Goal: Task Accomplishment & Management: Use online tool/utility

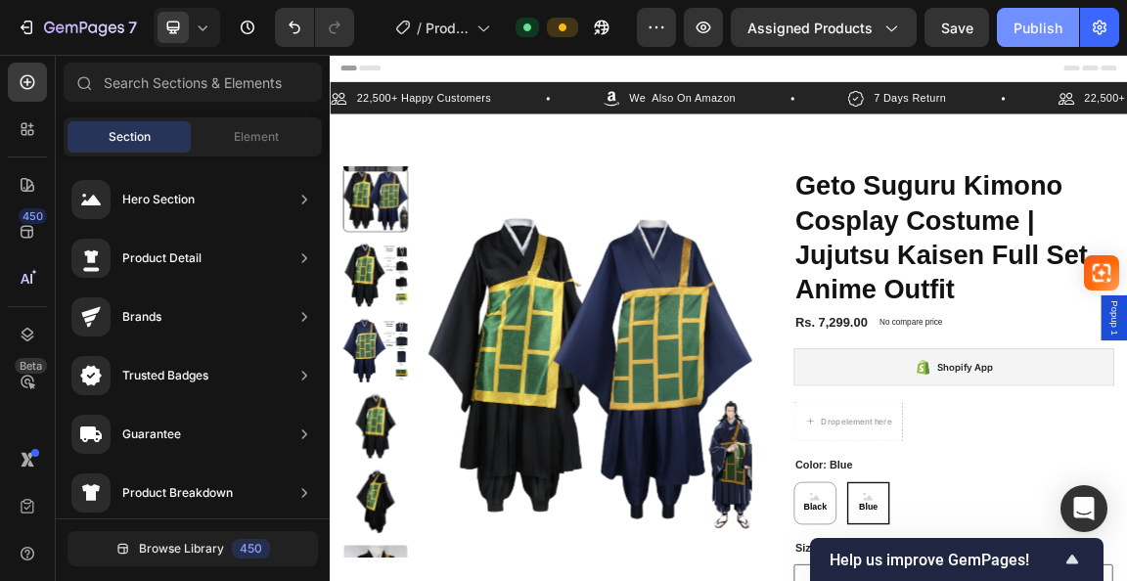
click at [1029, 40] on button "Publish" at bounding box center [1038, 27] width 82 height 39
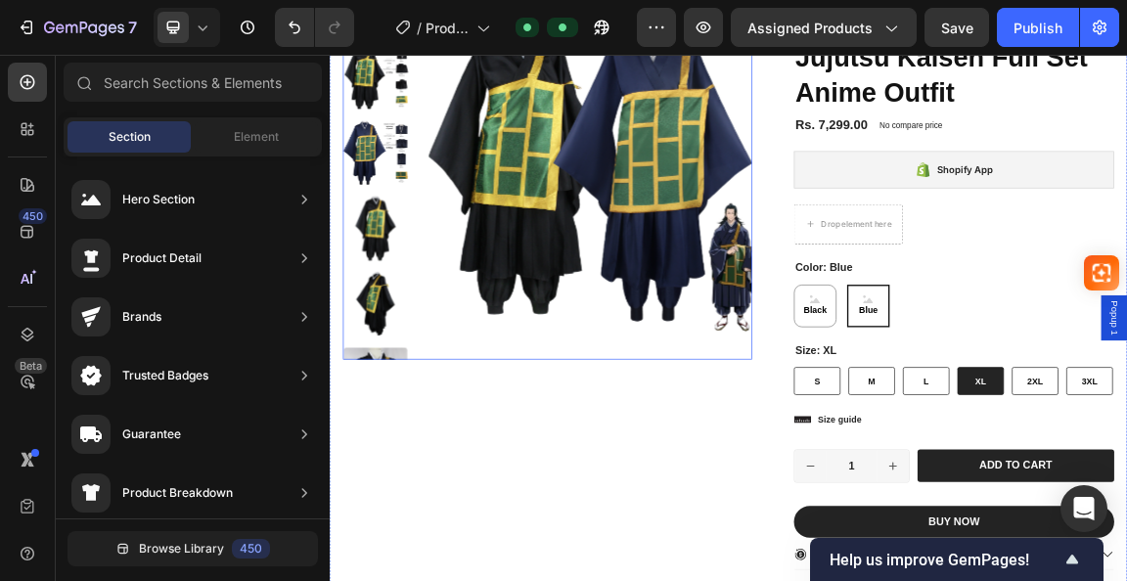
scroll to position [294, 0]
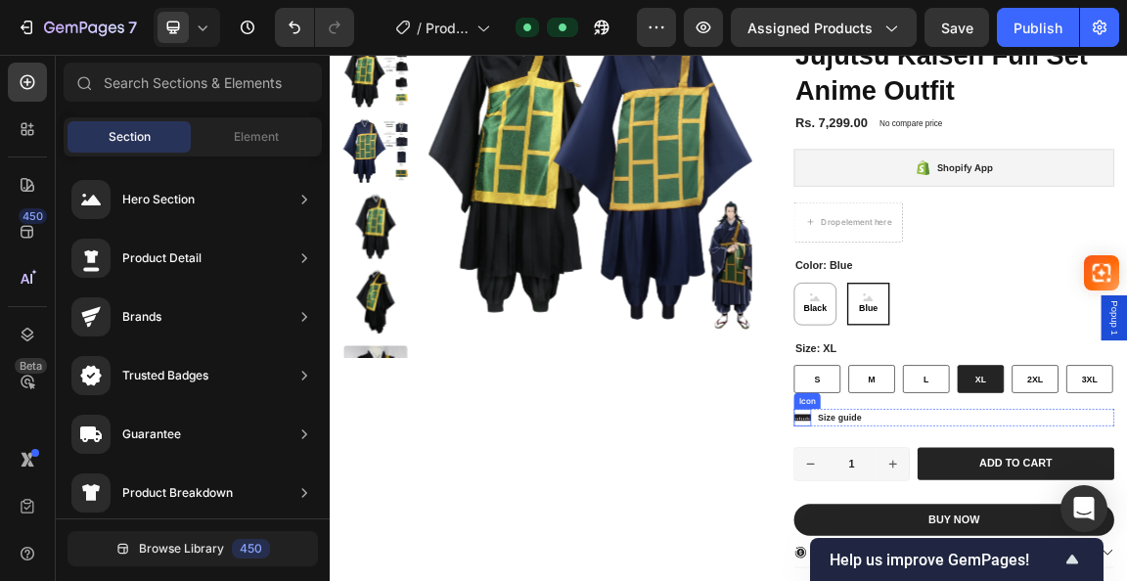
click at [1019, 580] on icon at bounding box center [1025, 589] width 25 height 10
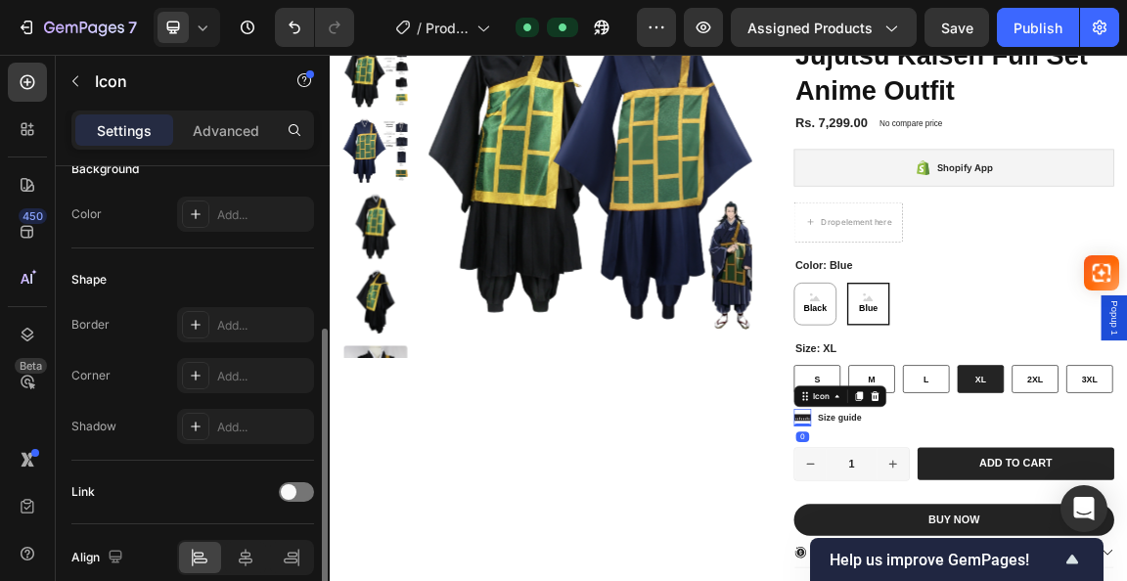
scroll to position [380, 0]
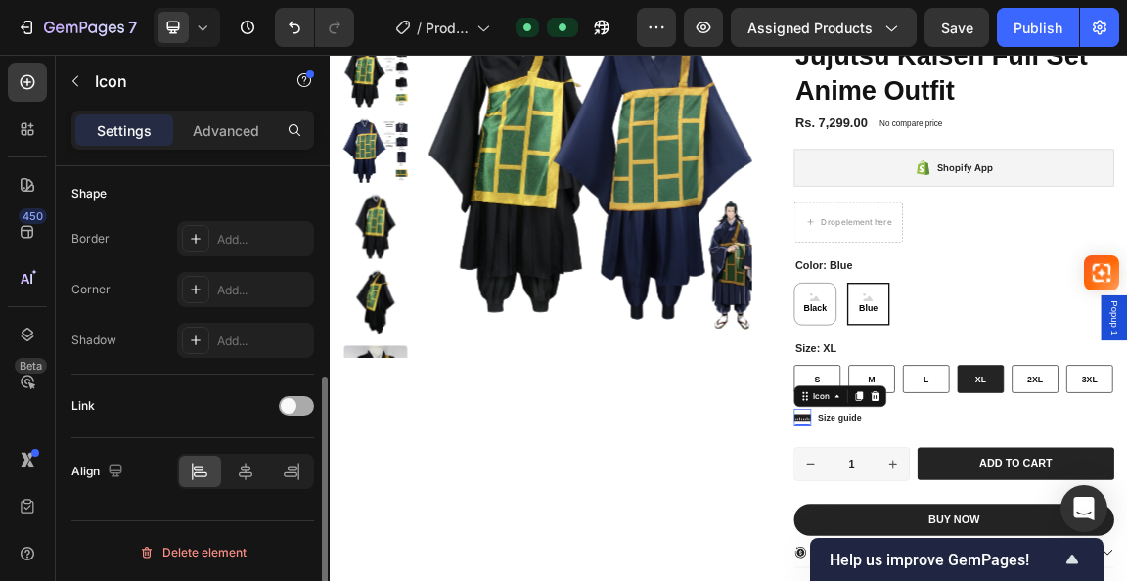
click at [302, 400] on div at bounding box center [296, 406] width 35 height 20
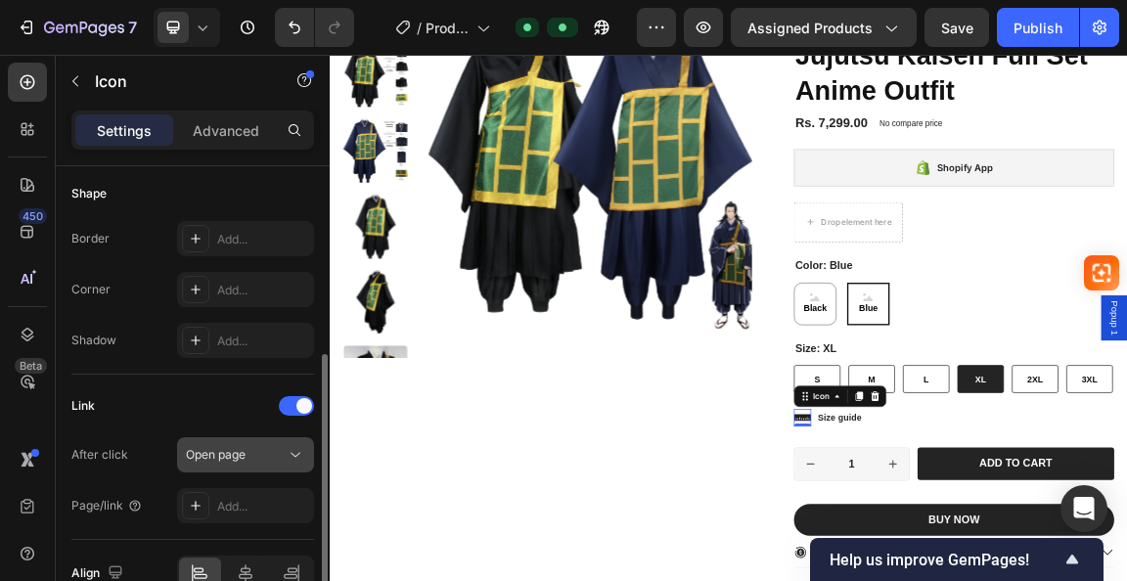
click at [272, 451] on div "Open page" at bounding box center [236, 455] width 100 height 18
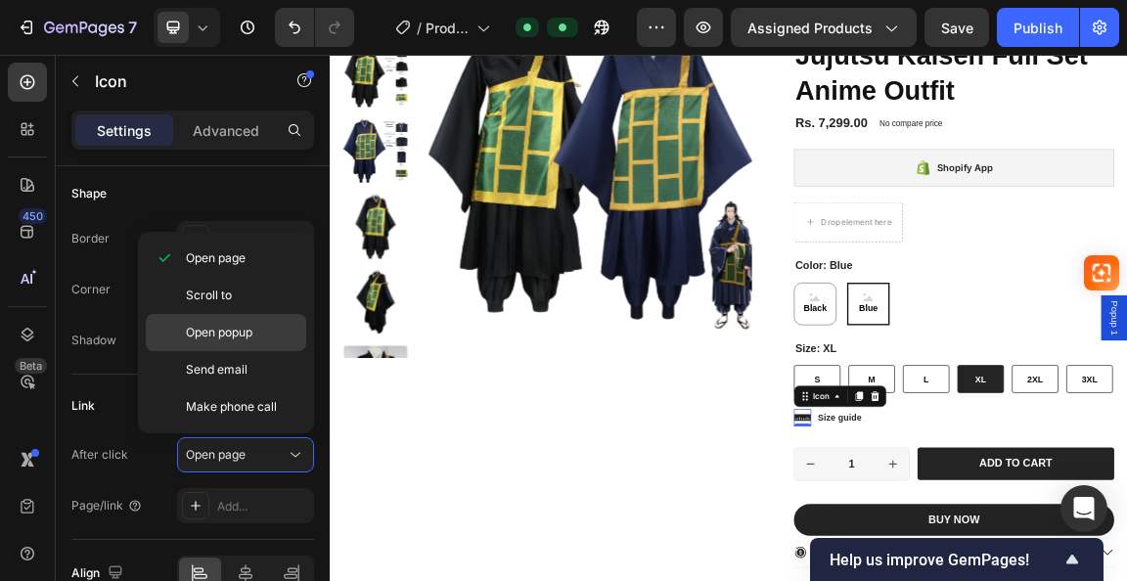
click at [231, 341] on div "Open popup" at bounding box center [226, 332] width 161 height 37
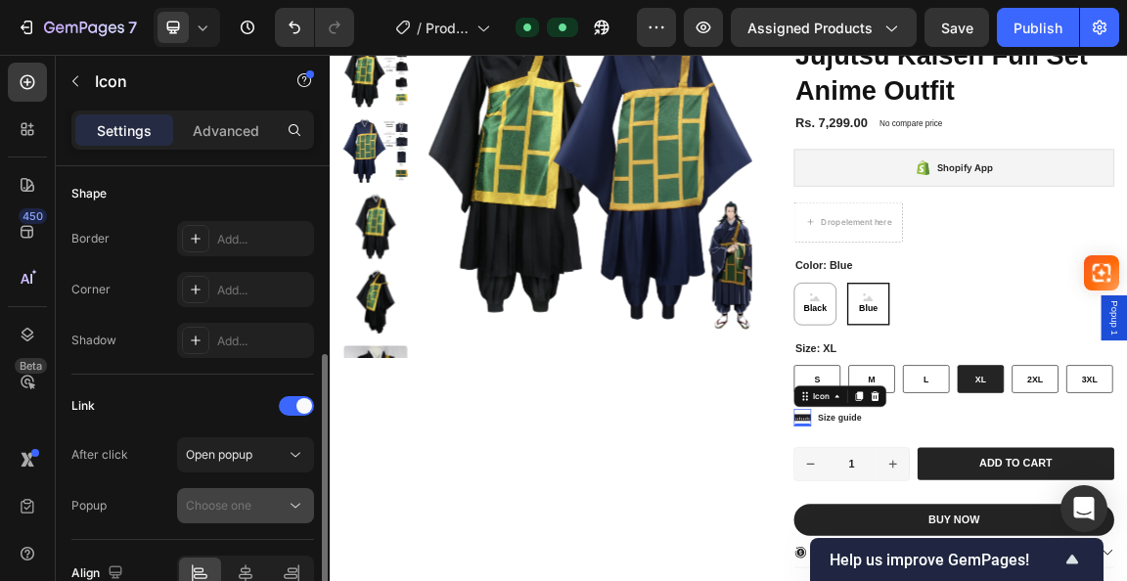
click at [235, 498] on span "Choose one" at bounding box center [219, 505] width 66 height 15
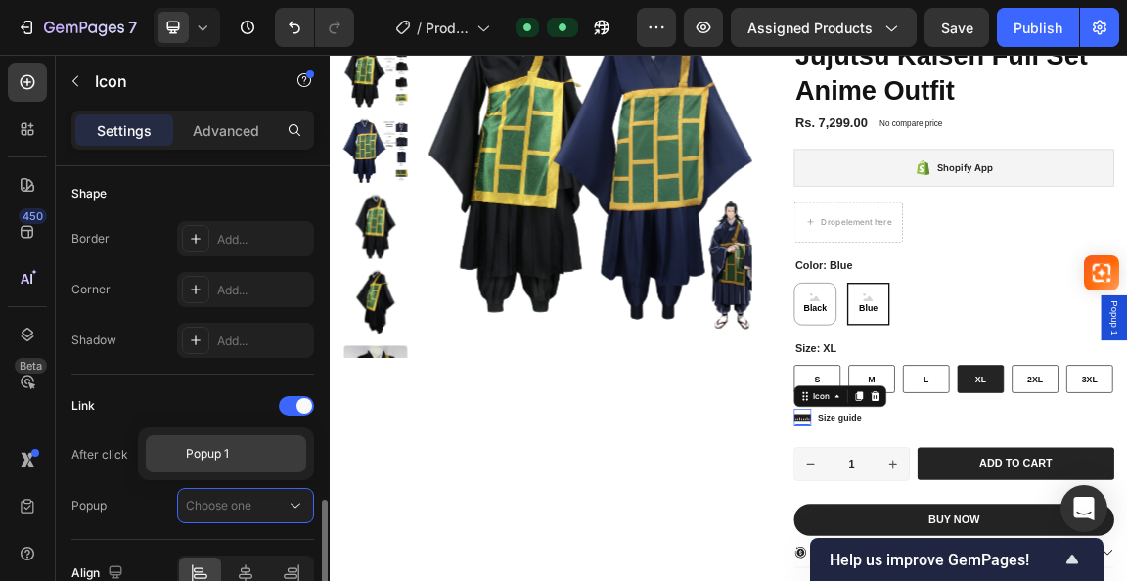
scroll to position [478, 0]
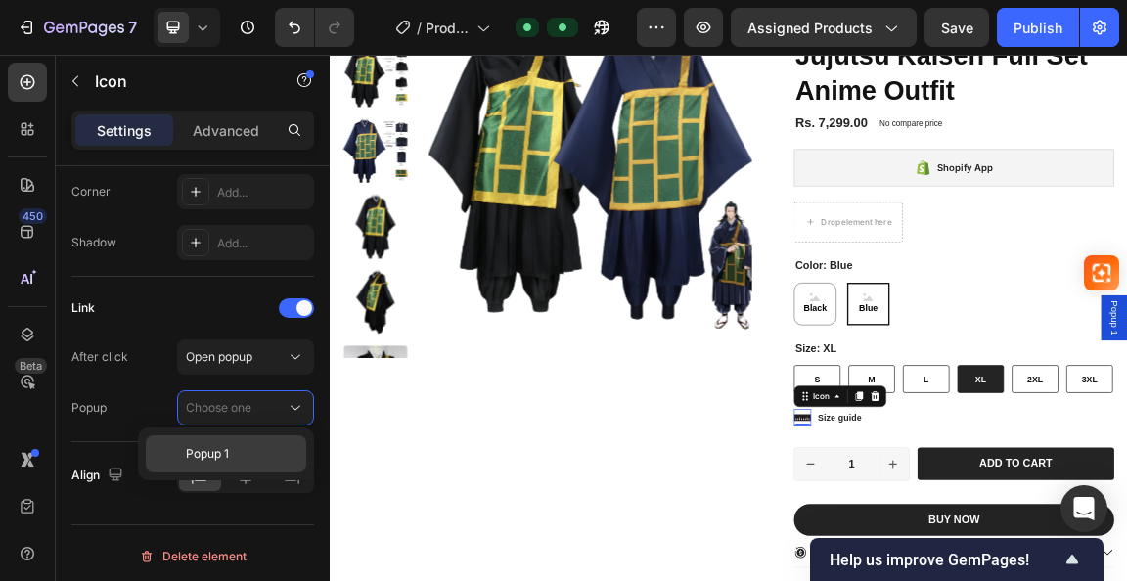
click at [217, 452] on span "Popup 1" at bounding box center [207, 454] width 43 height 18
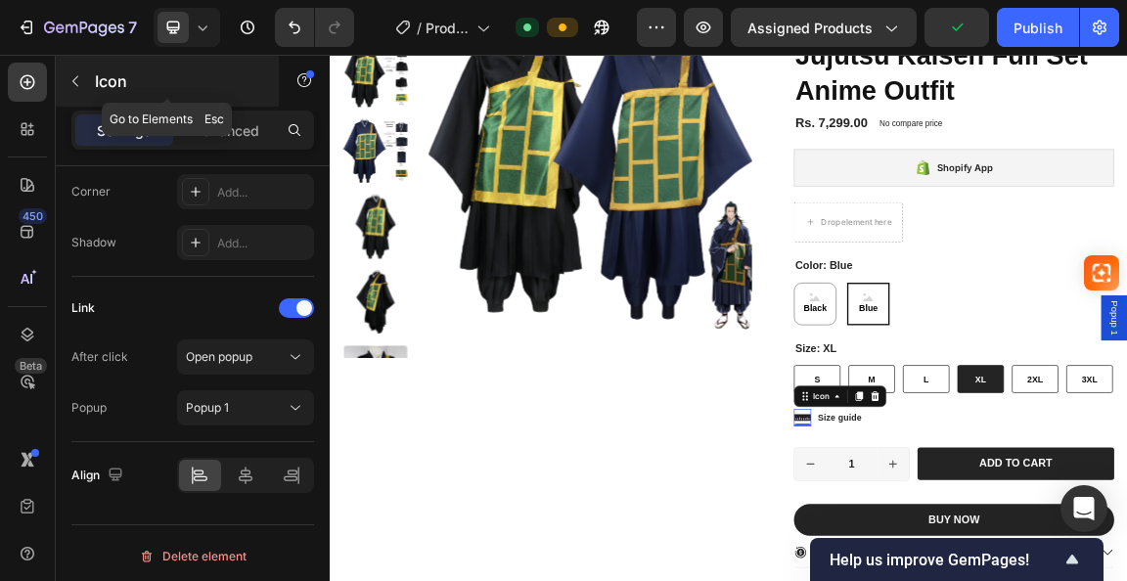
click at [63, 75] on button "button" at bounding box center [75, 81] width 31 height 31
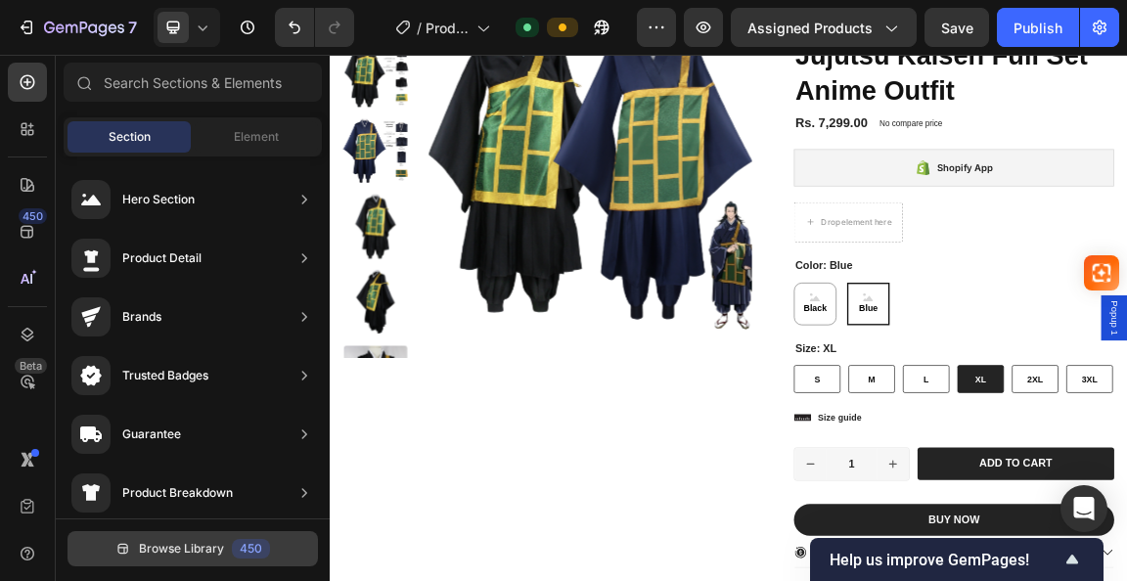
click at [196, 539] on button "Browse Library 450" at bounding box center [193, 548] width 251 height 35
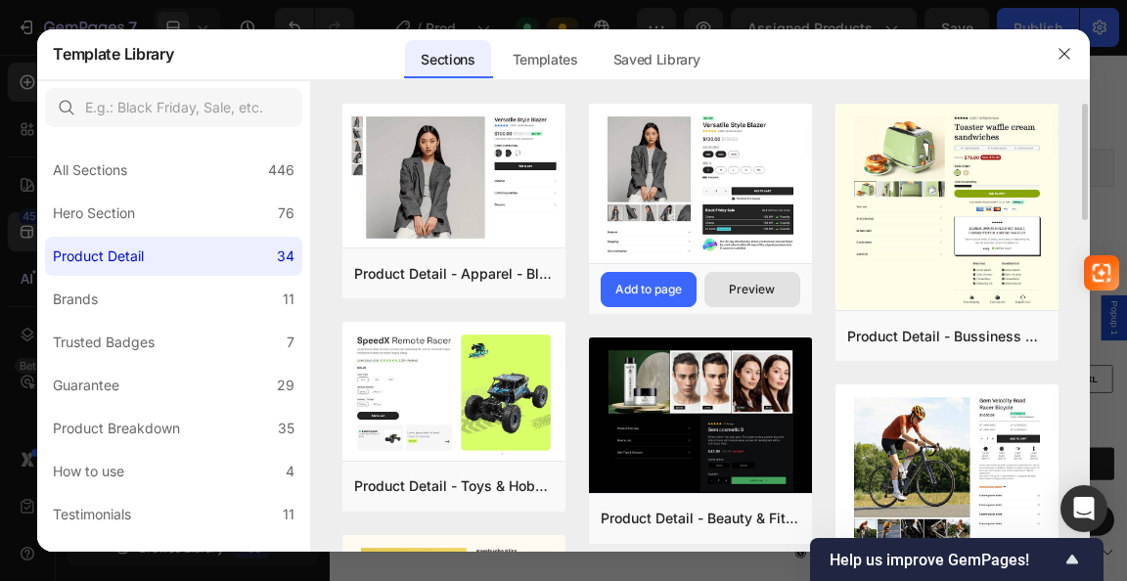
click at [770, 283] on div "Preview" at bounding box center [752, 290] width 46 height 18
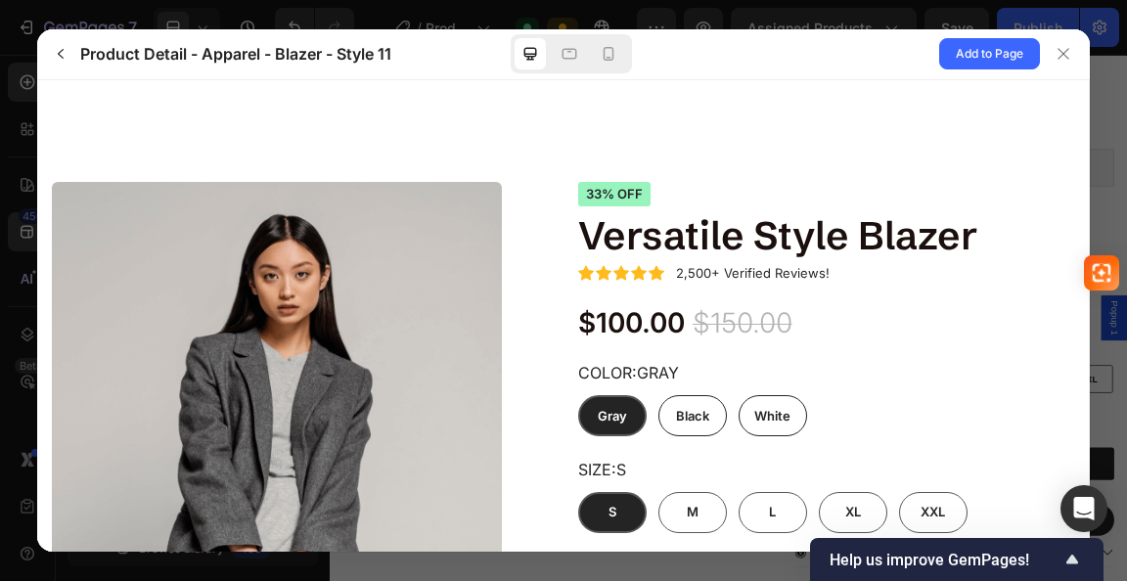
scroll to position [98, 0]
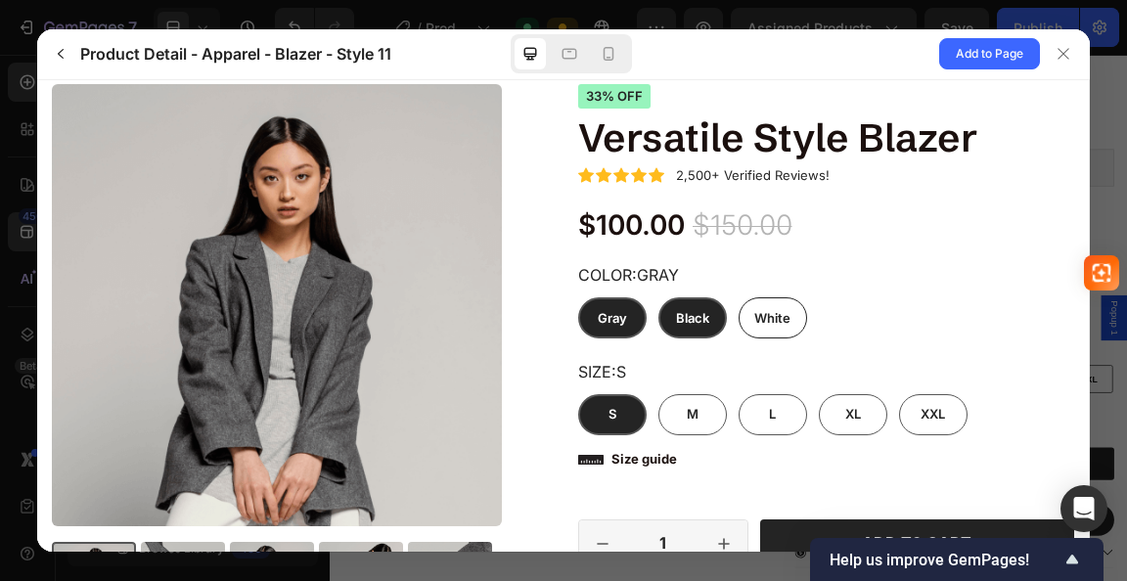
click at [687, 326] on div "Black" at bounding box center [693, 317] width 69 height 41
click at [727, 338] on input "Black Black Black" at bounding box center [727, 338] width 1 height 1
click at [579, 462] on icon at bounding box center [590, 459] width 25 height 10
click at [584, 460] on icon at bounding box center [590, 458] width 25 height 25
click at [612, 457] on p "Size guide" at bounding box center [645, 458] width 66 height 16
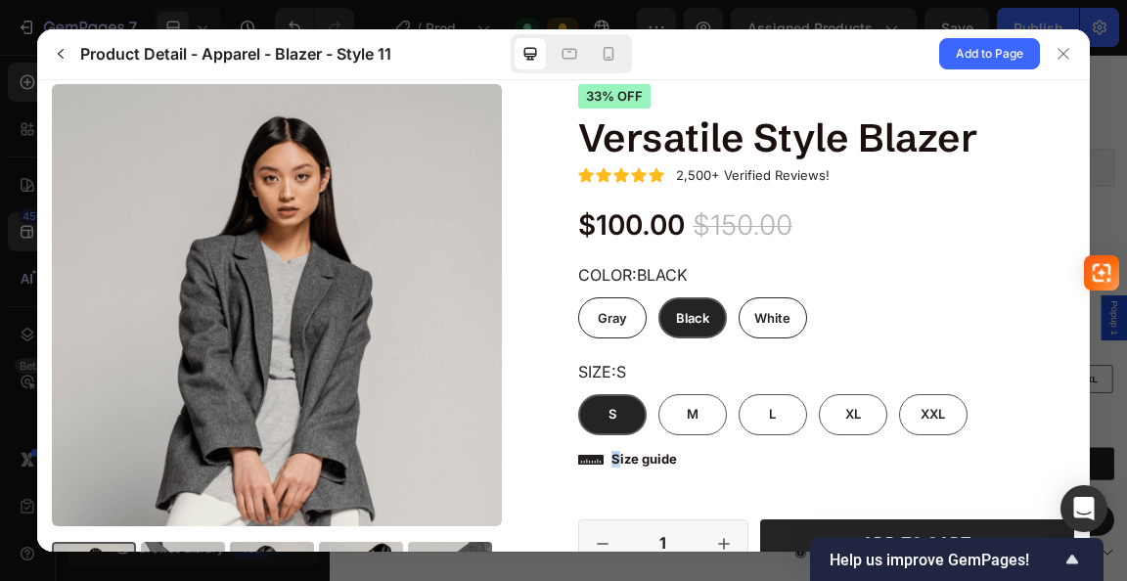
click at [612, 457] on p "Size guide" at bounding box center [645, 458] width 66 height 16
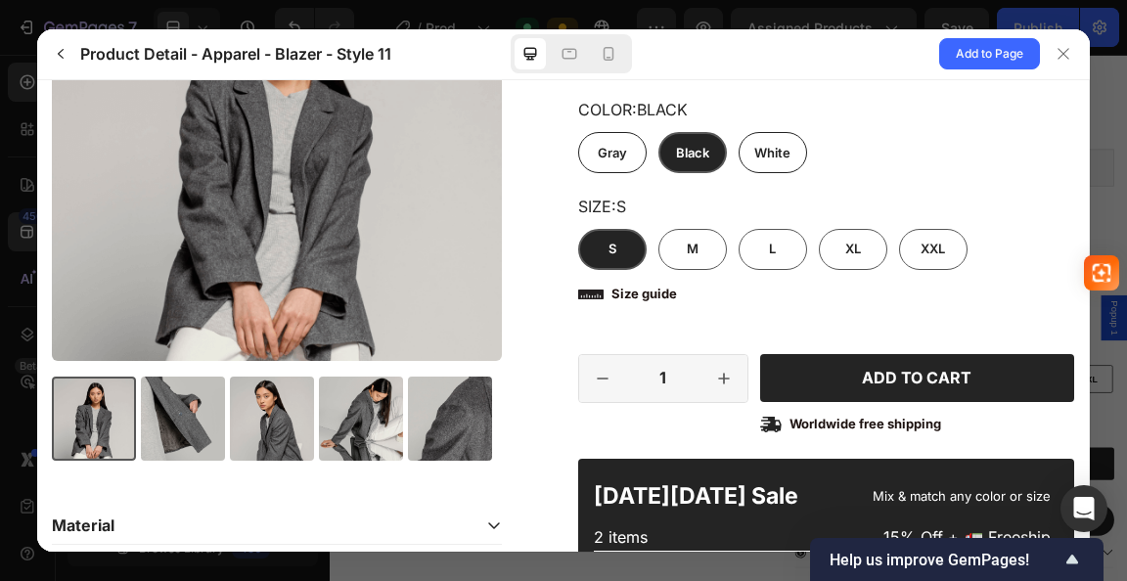
scroll to position [294, 0]
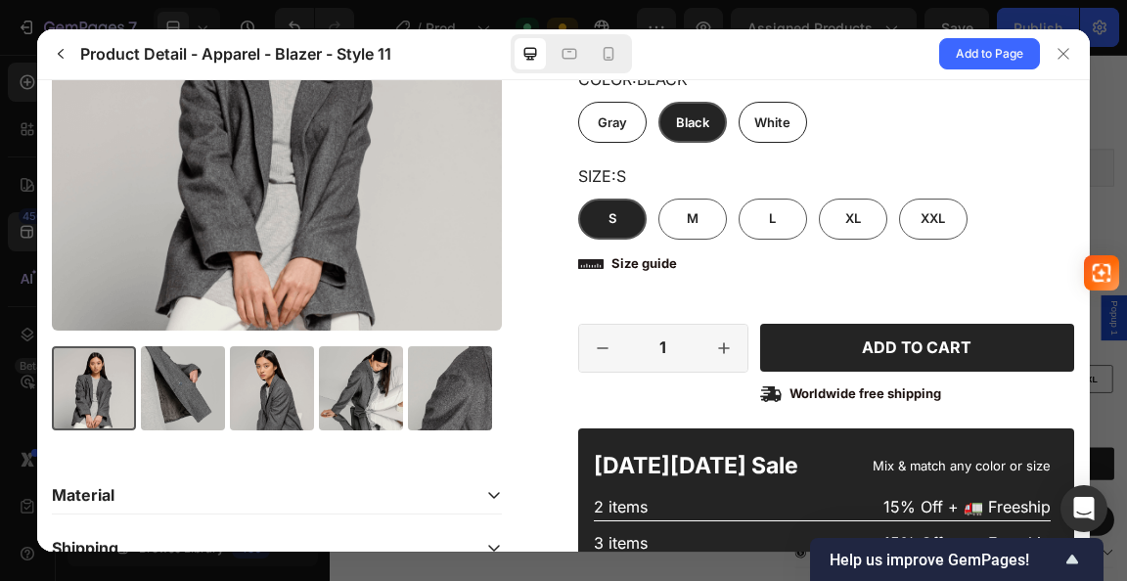
click at [288, 383] on div at bounding box center [272, 387] width 84 height 84
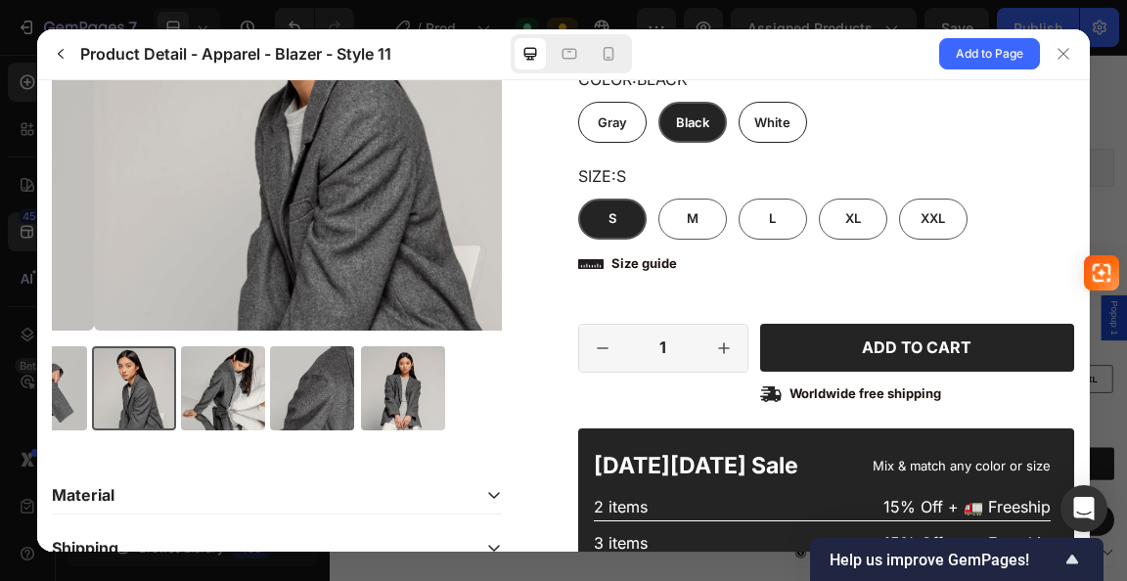
click at [361, 383] on div at bounding box center [403, 387] width 84 height 84
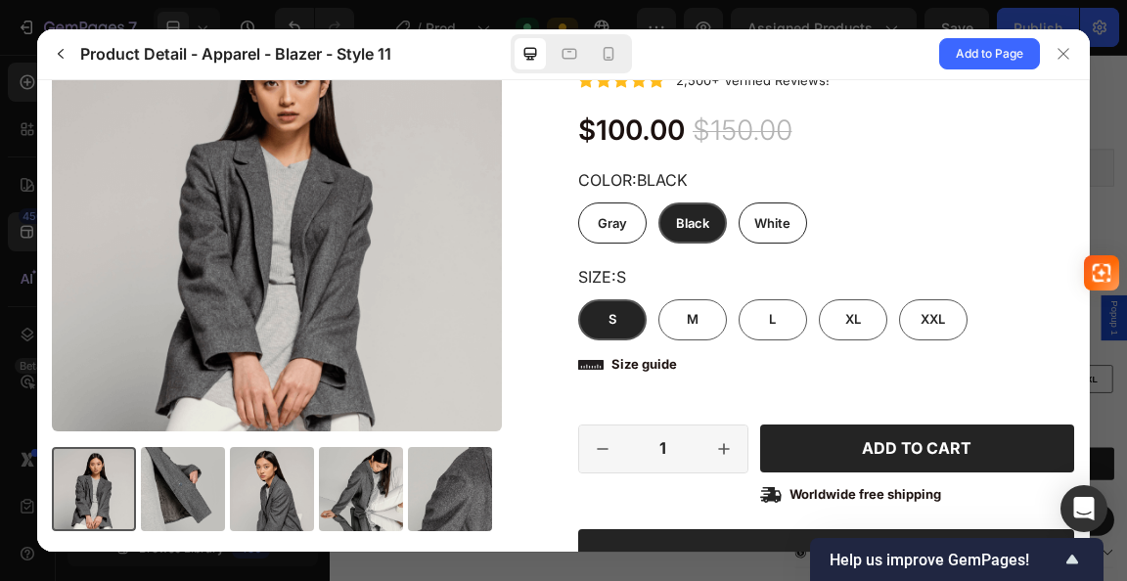
scroll to position [196, 0]
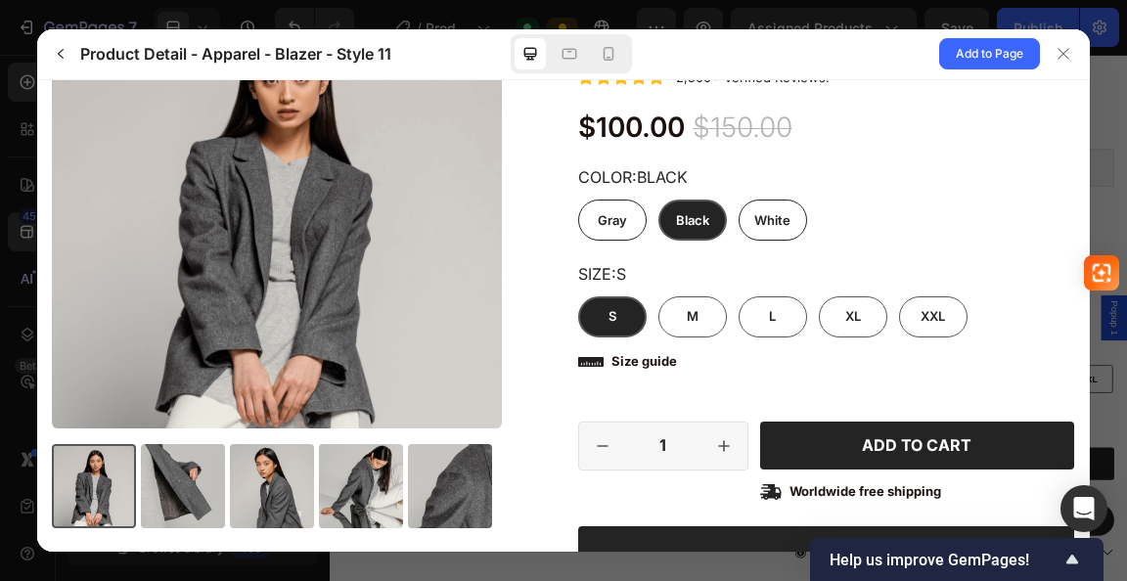
click at [444, 480] on div at bounding box center [450, 485] width 84 height 84
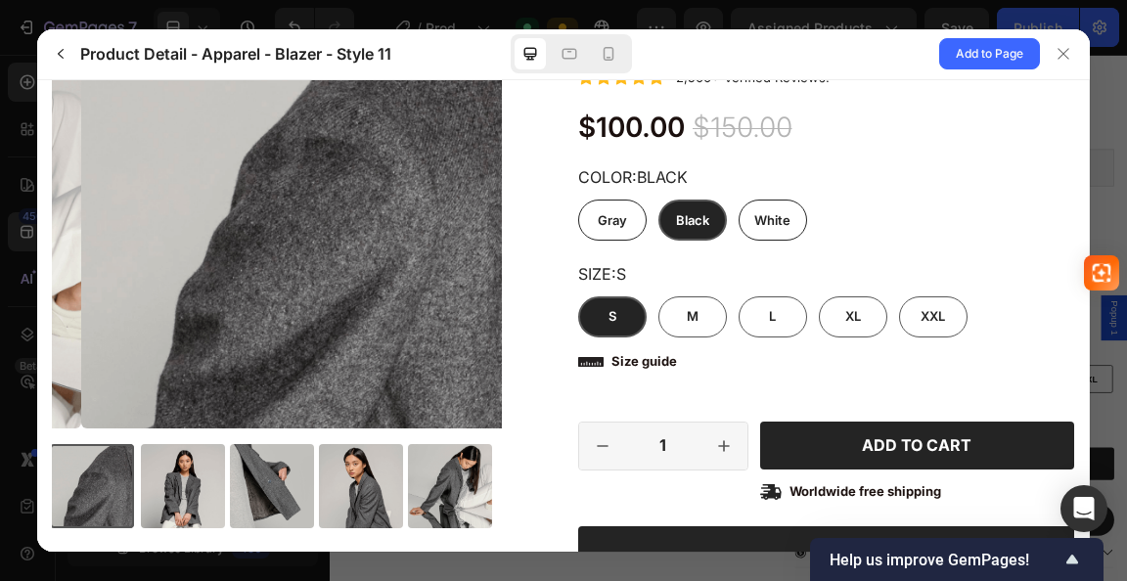
click at [346, 482] on div at bounding box center [361, 485] width 84 height 84
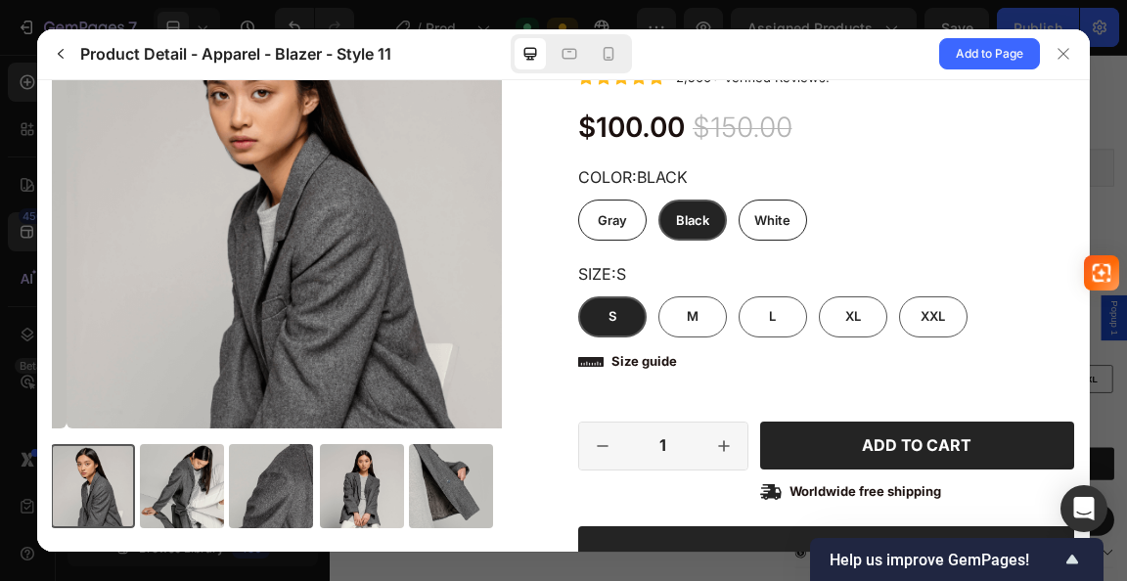
click at [346, 482] on div at bounding box center [362, 485] width 84 height 84
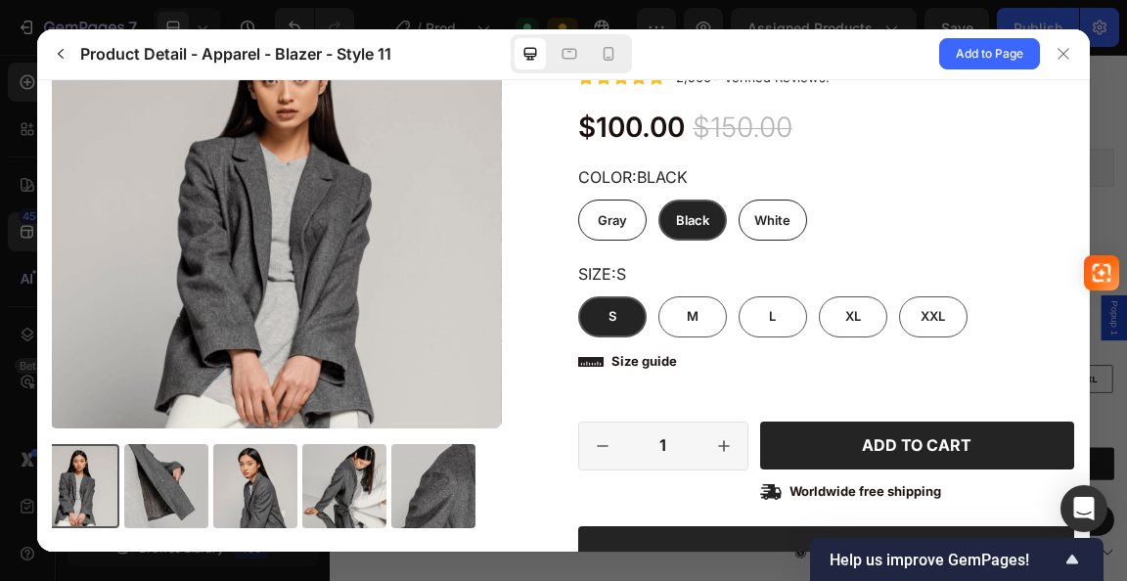
click at [346, 482] on div at bounding box center [344, 485] width 84 height 84
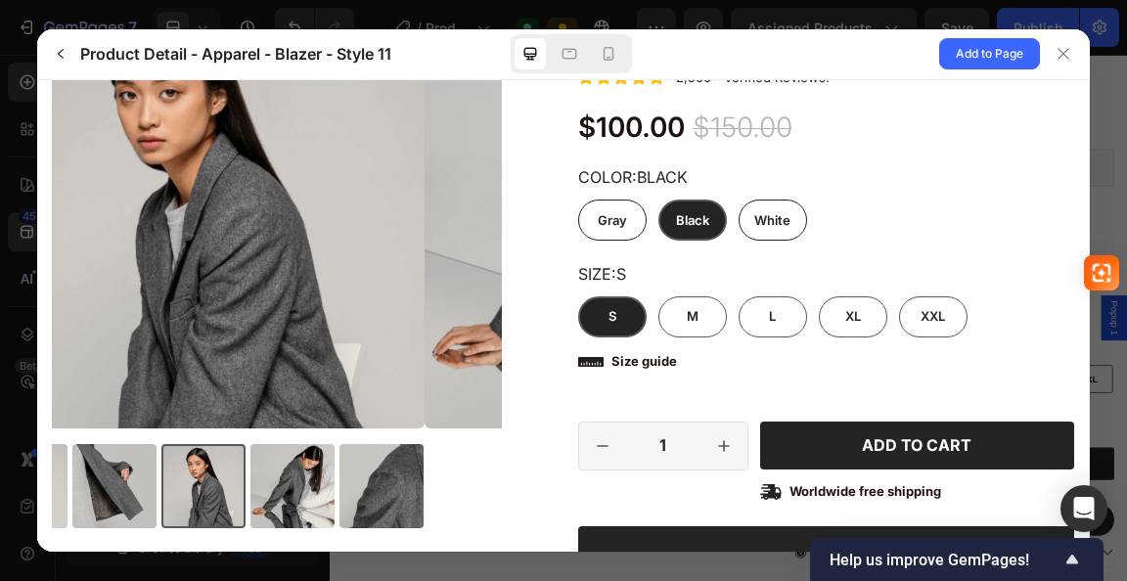
click at [346, 482] on div at bounding box center [382, 485] width 84 height 84
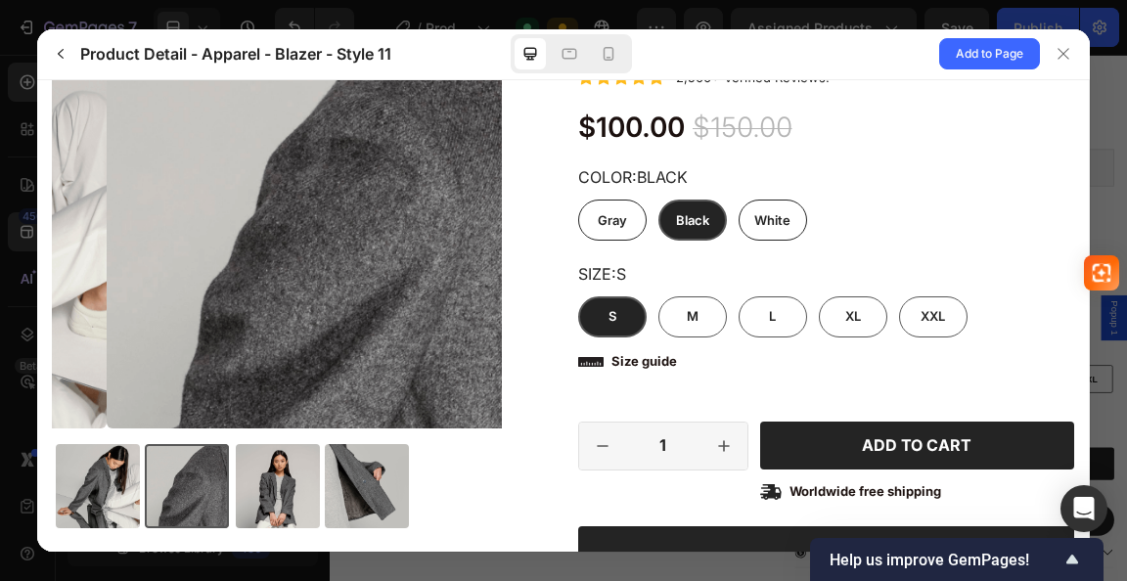
click at [346, 482] on div at bounding box center [367, 485] width 84 height 84
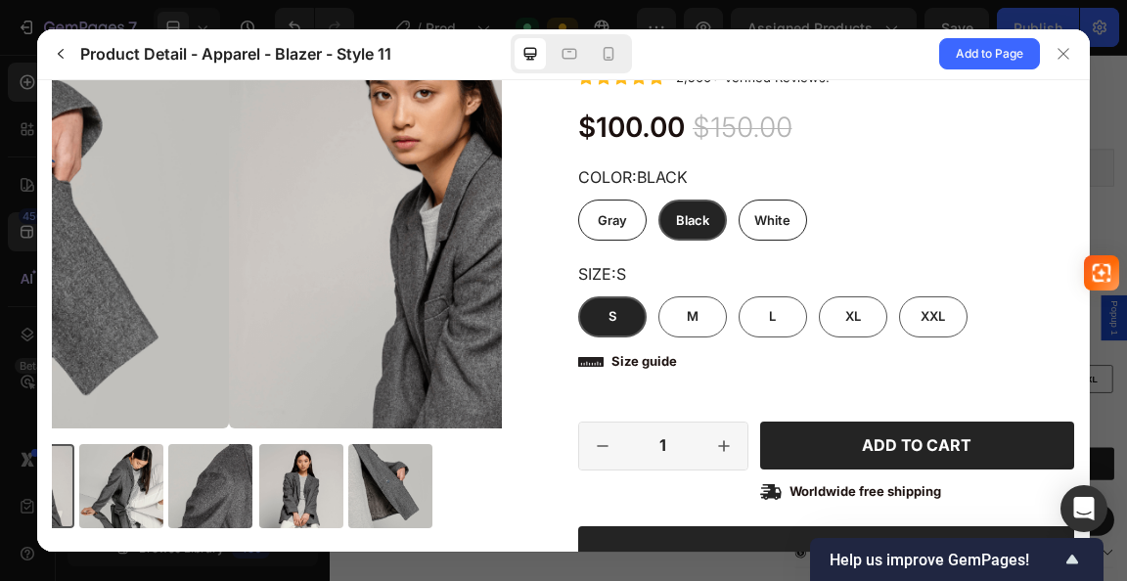
click at [346, 482] on div at bounding box center [277, 485] width 450 height 84
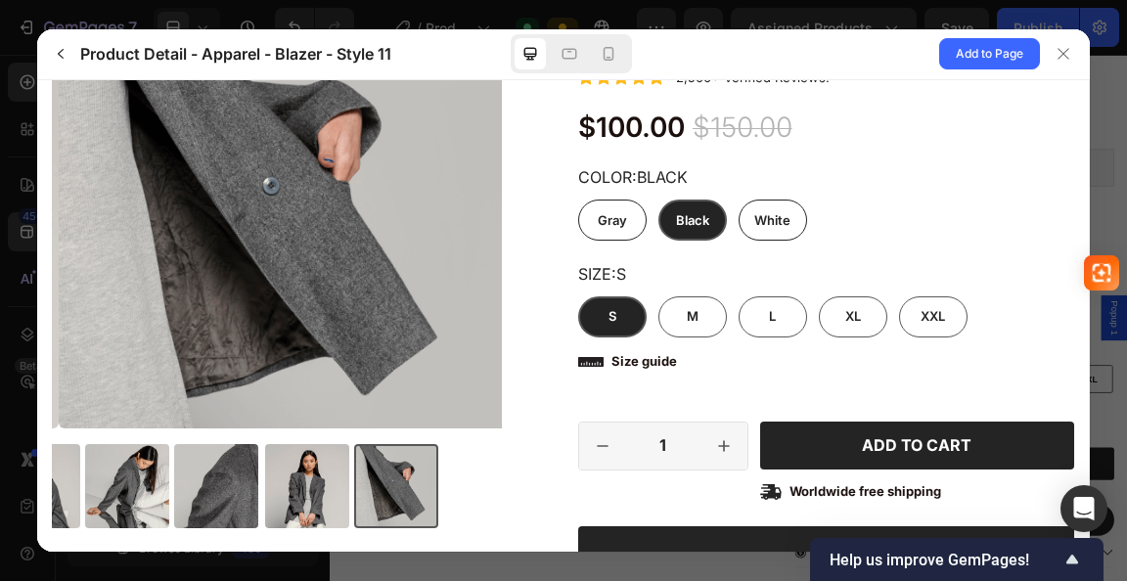
click at [346, 482] on div at bounding box center [307, 485] width 84 height 84
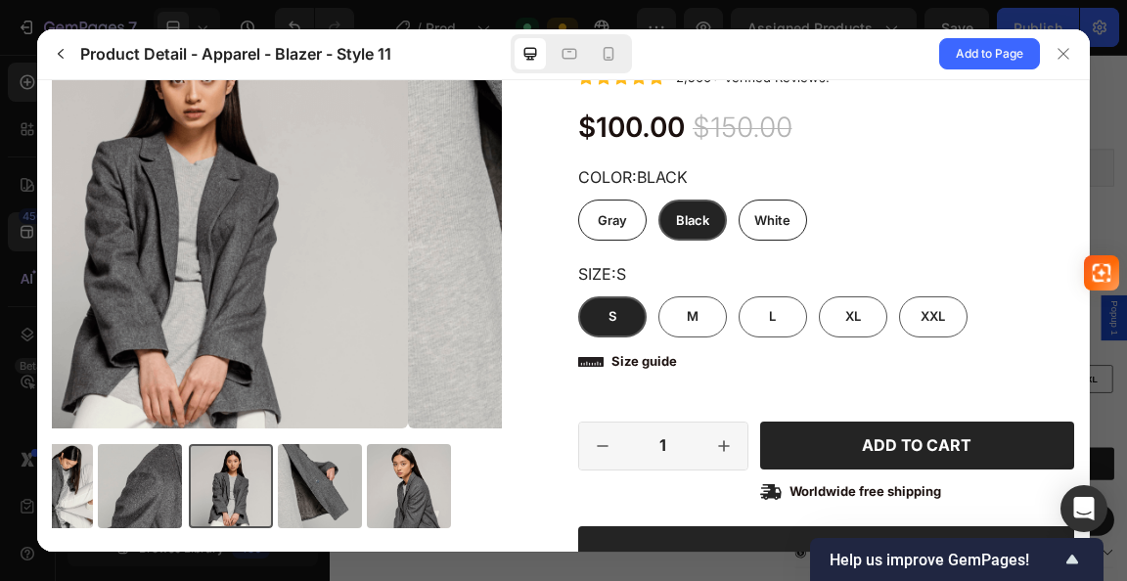
click at [346, 482] on div at bounding box center [320, 485] width 84 height 84
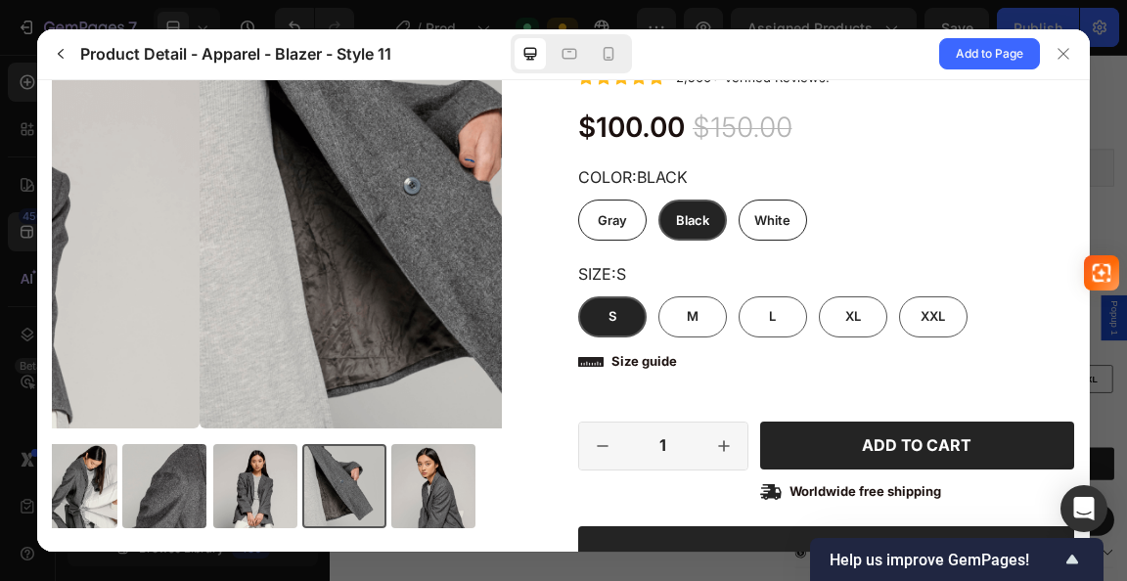
click at [346, 482] on img at bounding box center [344, 485] width 84 height 84
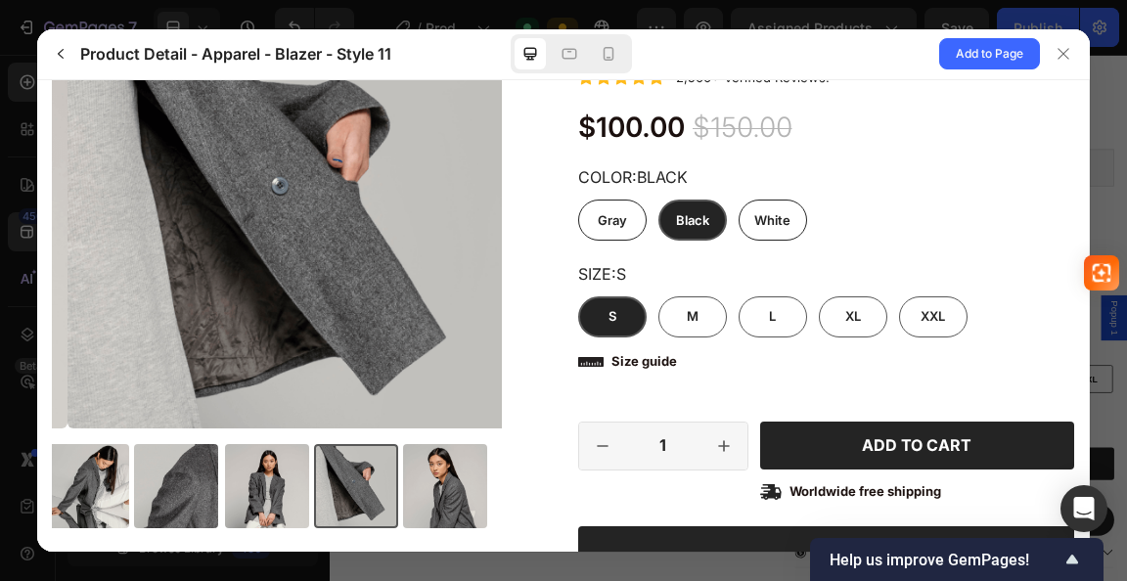
click at [346, 482] on img at bounding box center [356, 485] width 84 height 84
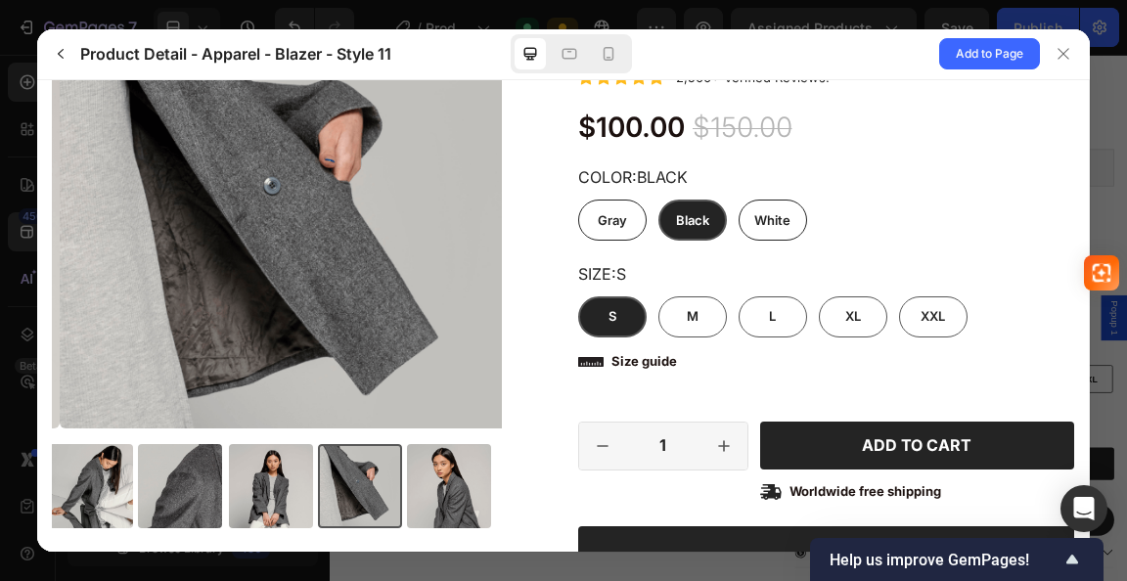
click at [346, 482] on img at bounding box center [360, 485] width 84 height 84
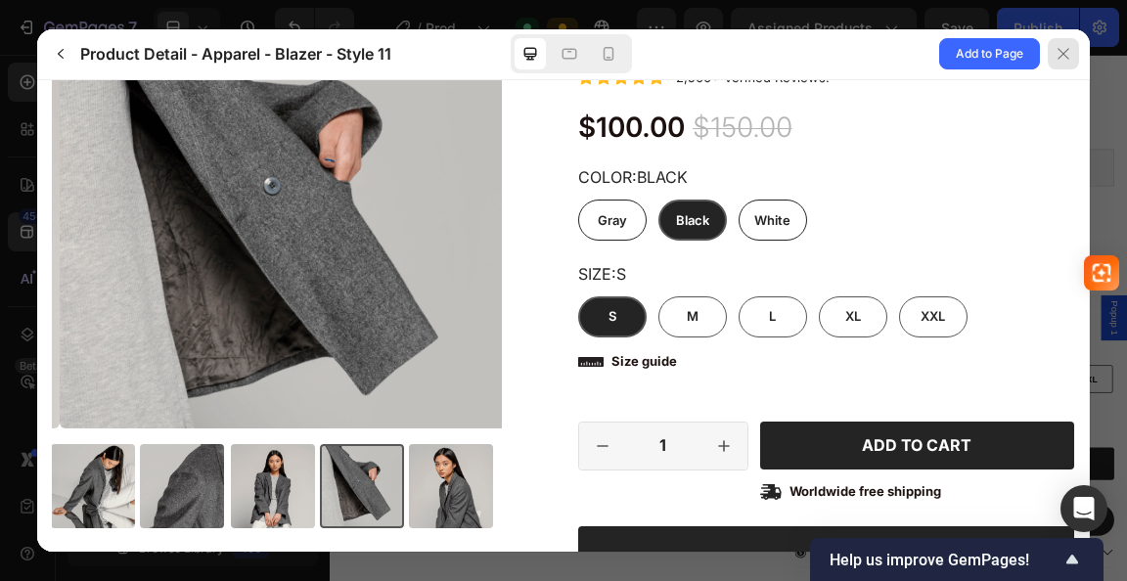
click at [1071, 58] on div at bounding box center [1063, 53] width 31 height 31
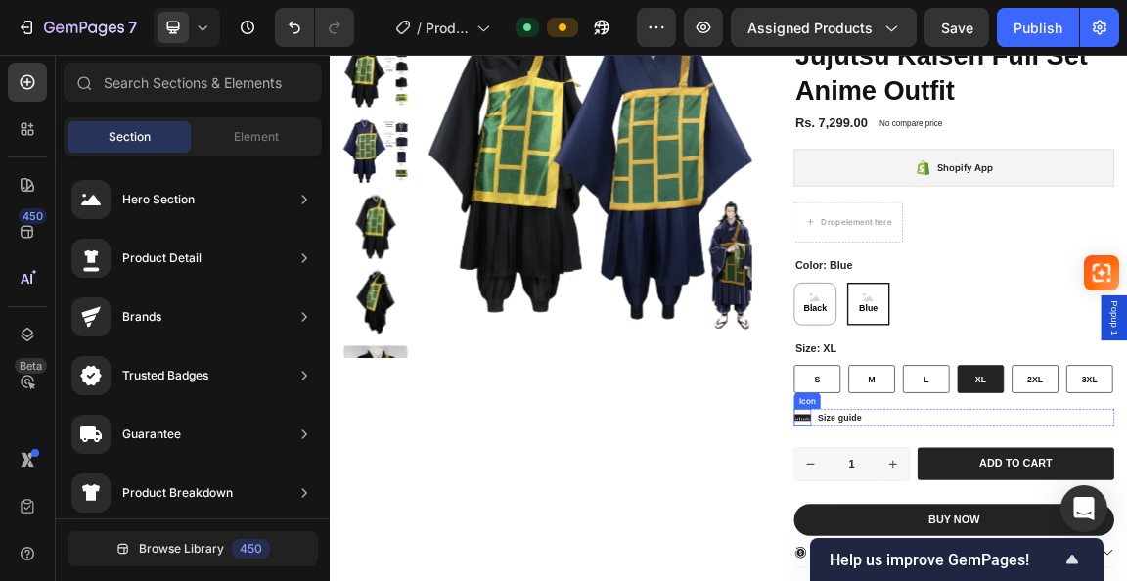
click at [1013, 580] on icon at bounding box center [1025, 588] width 25 height 25
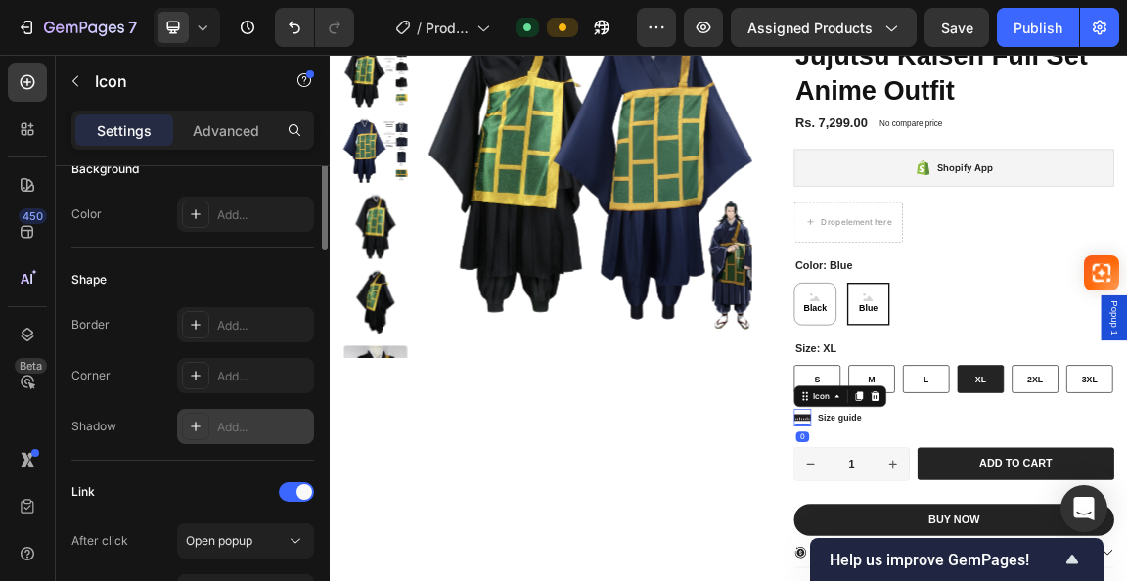
scroll to position [482, 0]
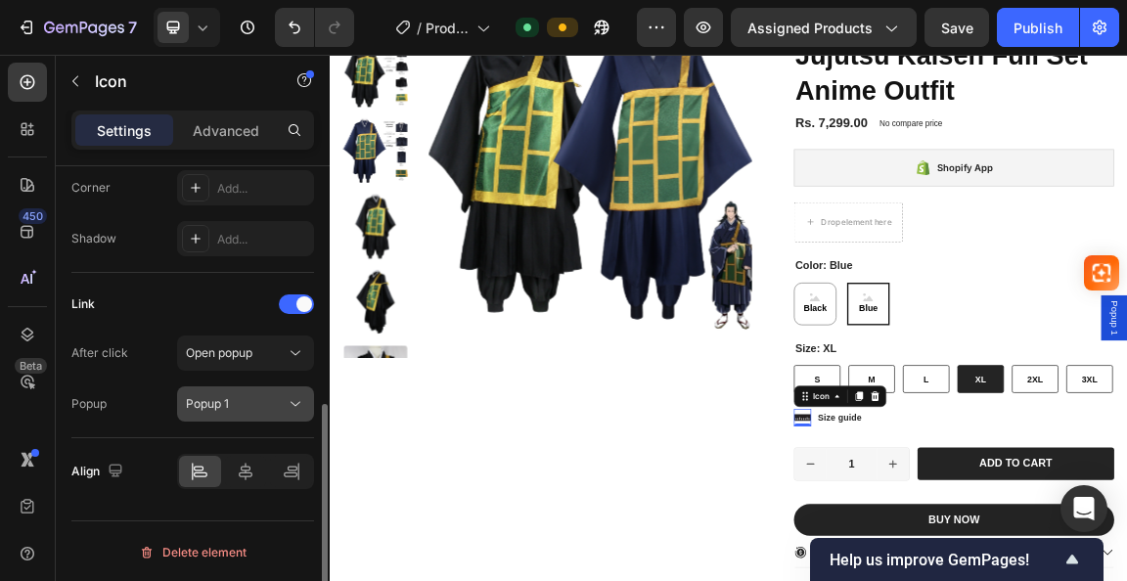
click at [207, 400] on span "Popup 1" at bounding box center [207, 403] width 43 height 15
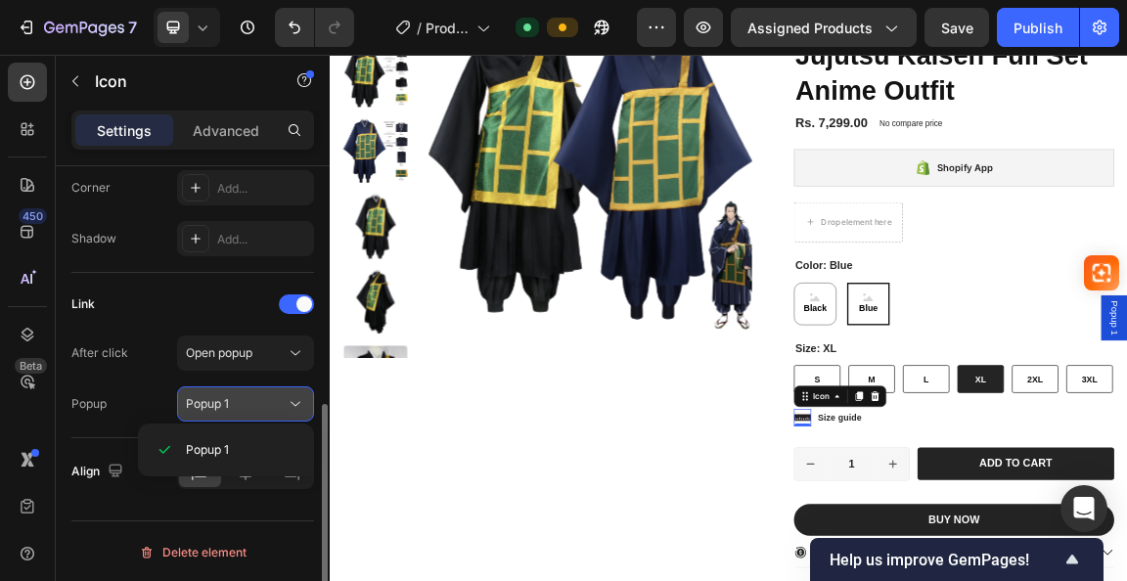
click at [207, 400] on span "Popup 1" at bounding box center [207, 403] width 43 height 15
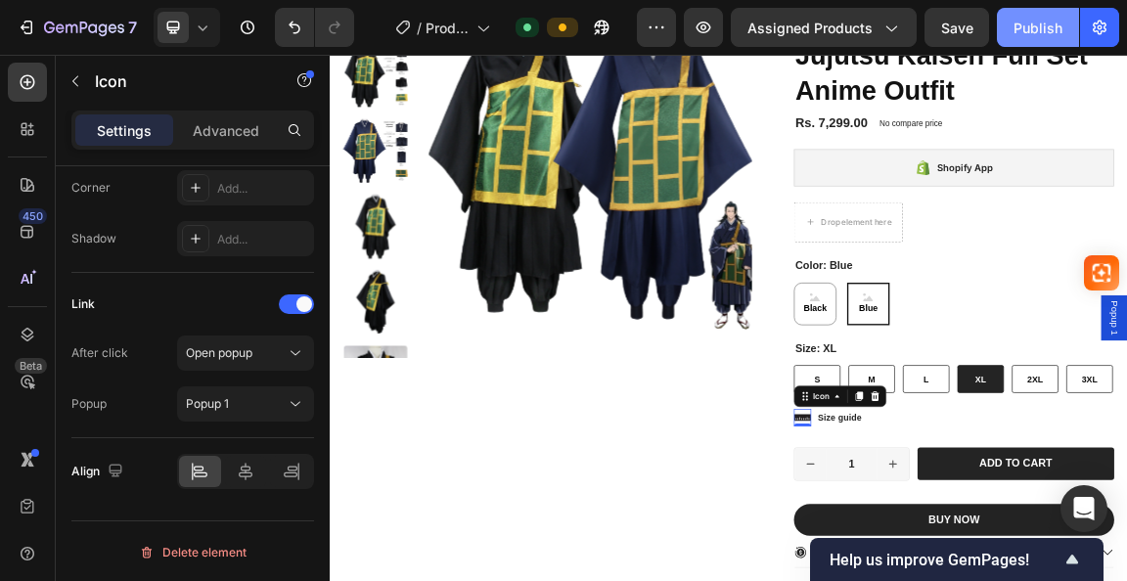
click at [1042, 27] on div "Publish" at bounding box center [1038, 28] width 49 height 21
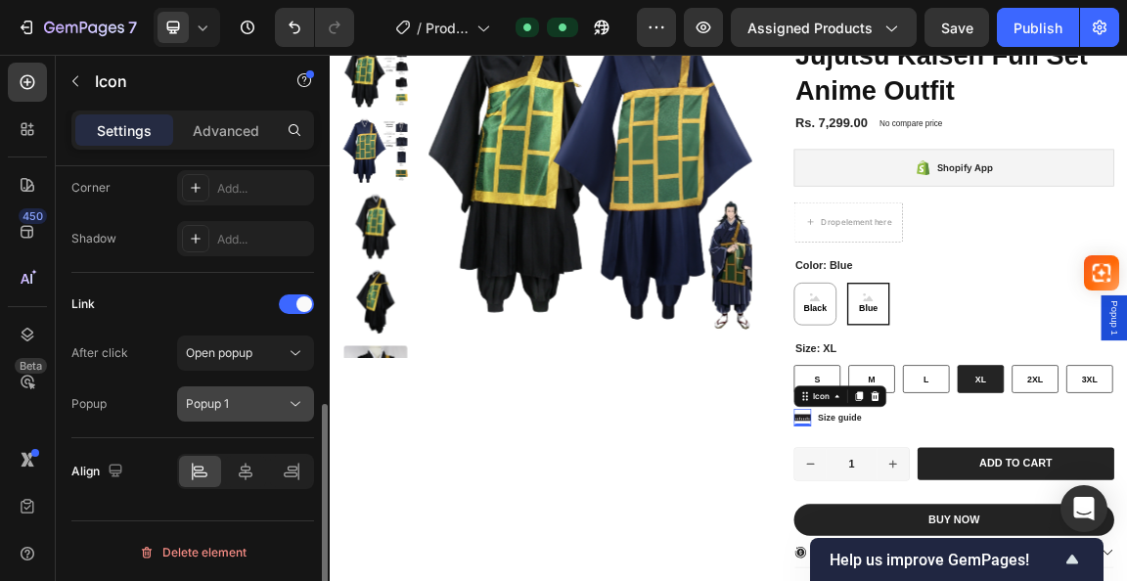
click at [232, 403] on div "Popup 1" at bounding box center [236, 404] width 100 height 18
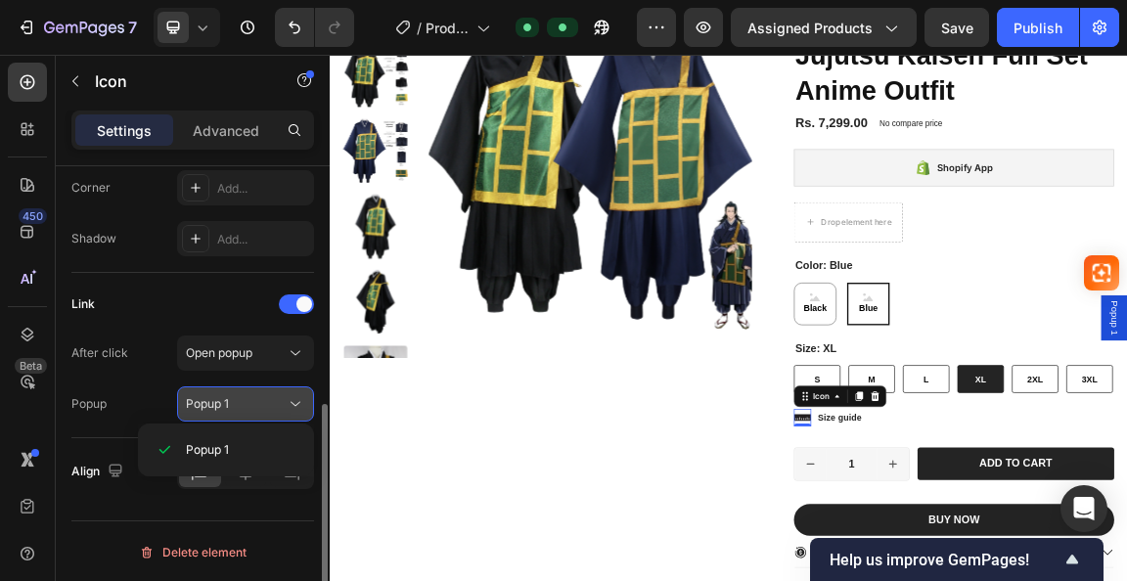
click at [232, 403] on div "Popup 1" at bounding box center [236, 404] width 100 height 18
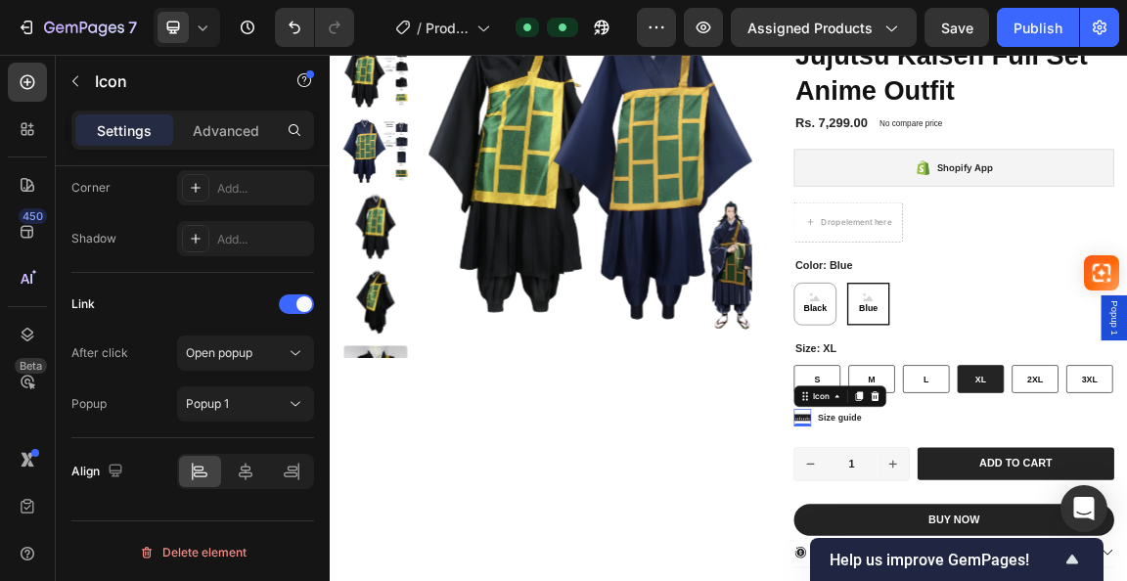
click at [1013, 580] on icon at bounding box center [1025, 589] width 25 height 10
click at [1048, 580] on p "Size guide" at bounding box center [1080, 589] width 65 height 17
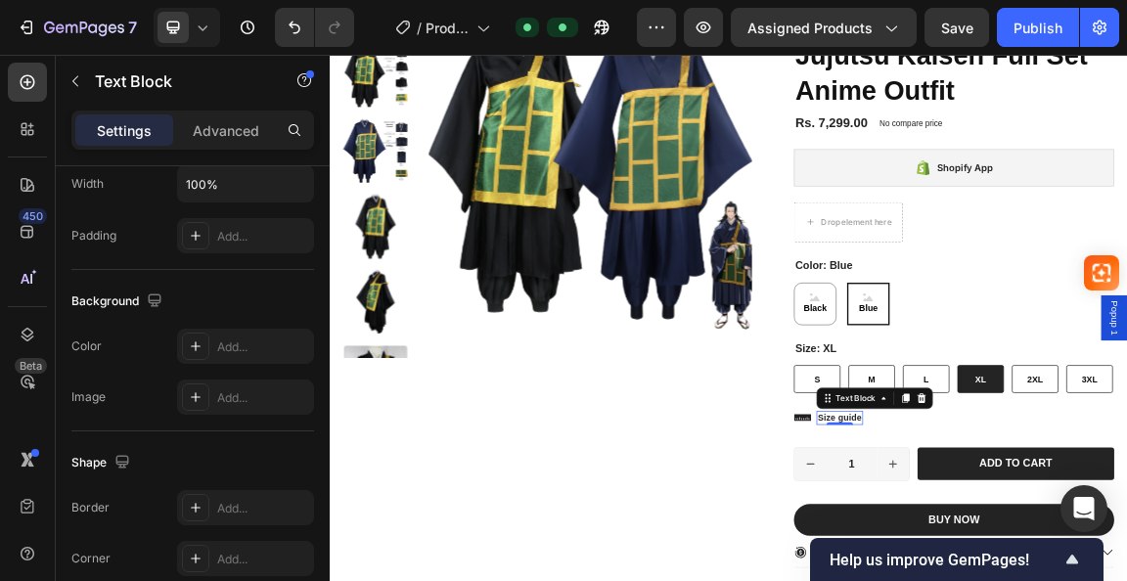
scroll to position [0, 0]
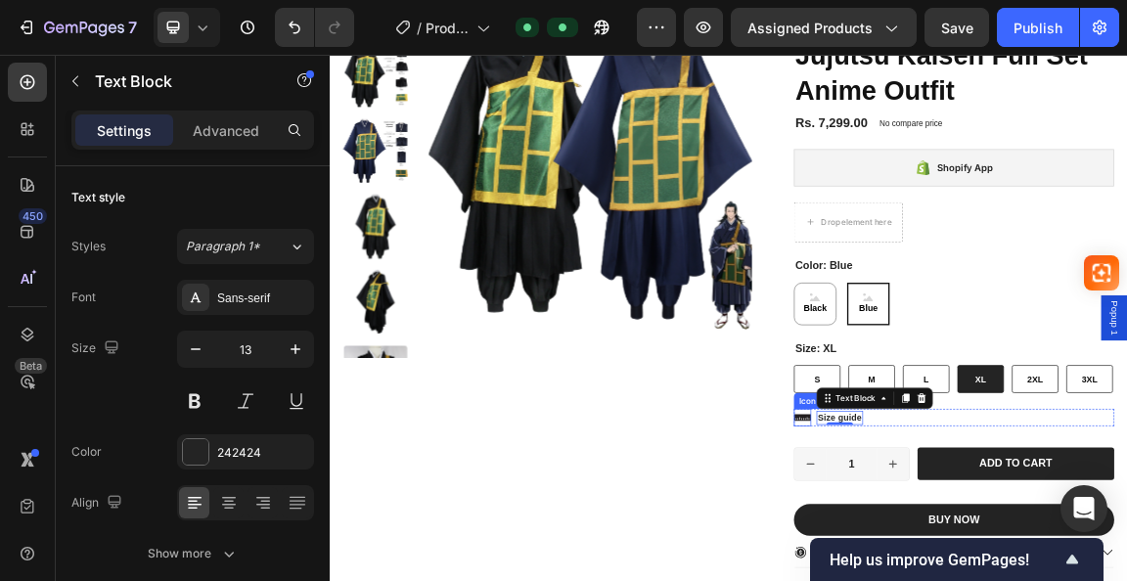
click at [1013, 580] on icon at bounding box center [1025, 589] width 25 height 10
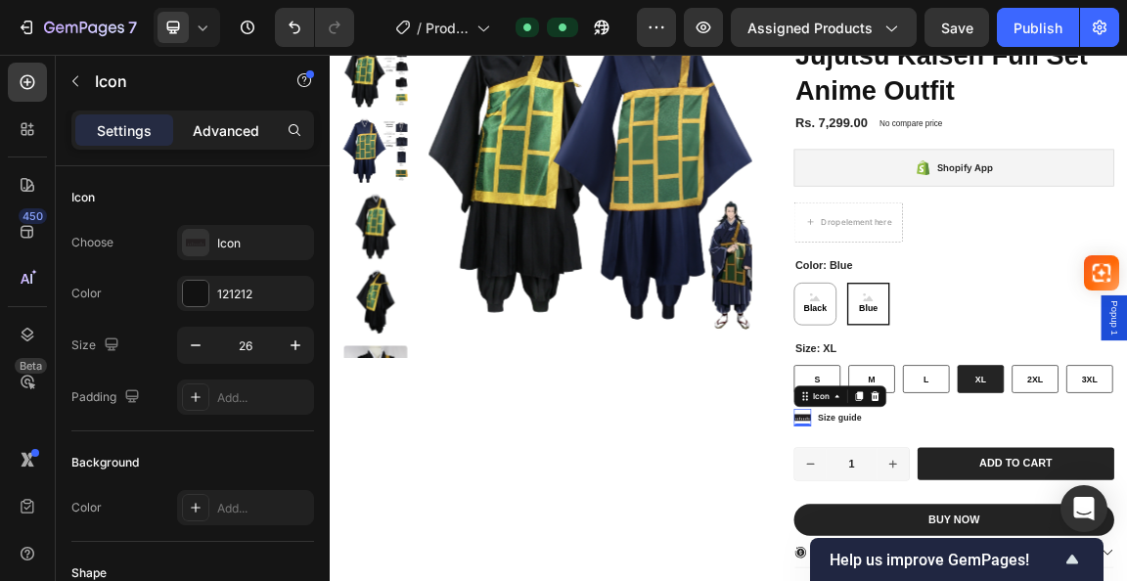
click at [241, 136] on p "Advanced" at bounding box center [226, 130] width 67 height 21
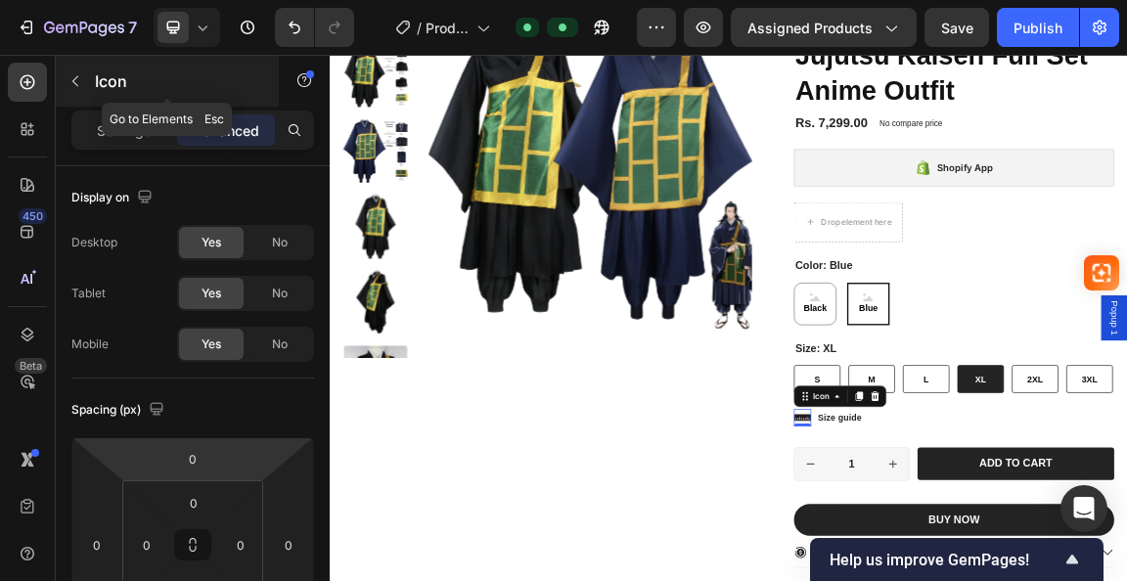
click at [76, 86] on icon "button" at bounding box center [76, 81] width 16 height 16
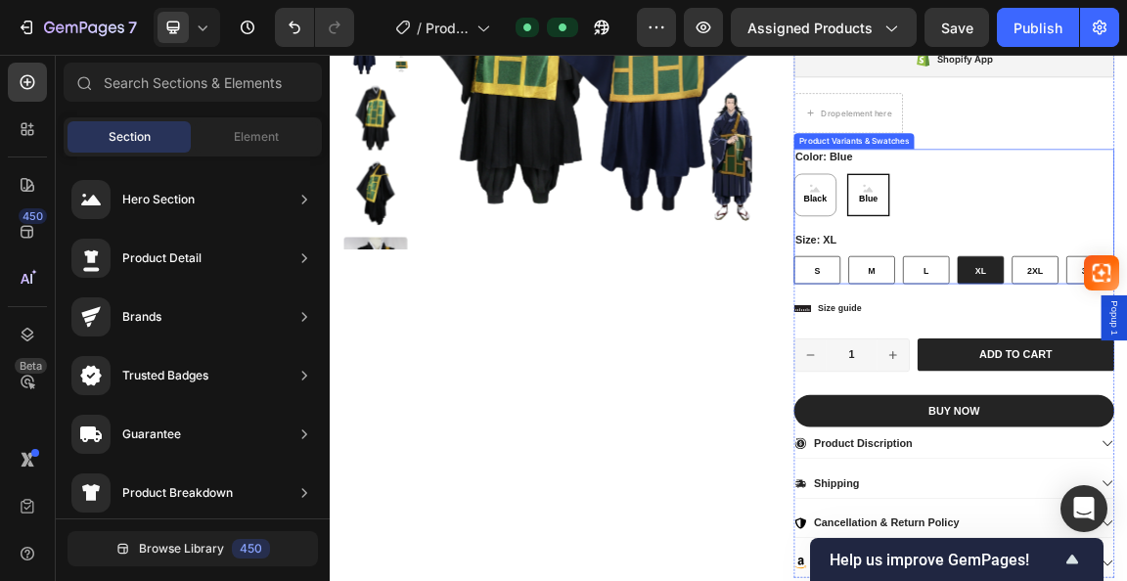
scroll to position [489, 0]
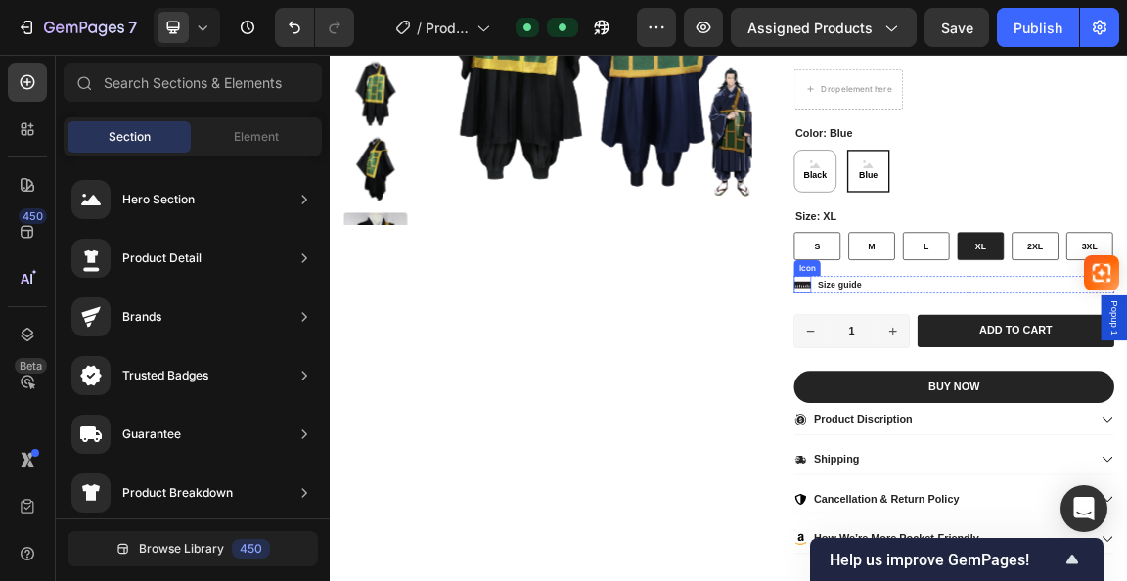
click at [1017, 393] on icon at bounding box center [1025, 393] width 25 height 25
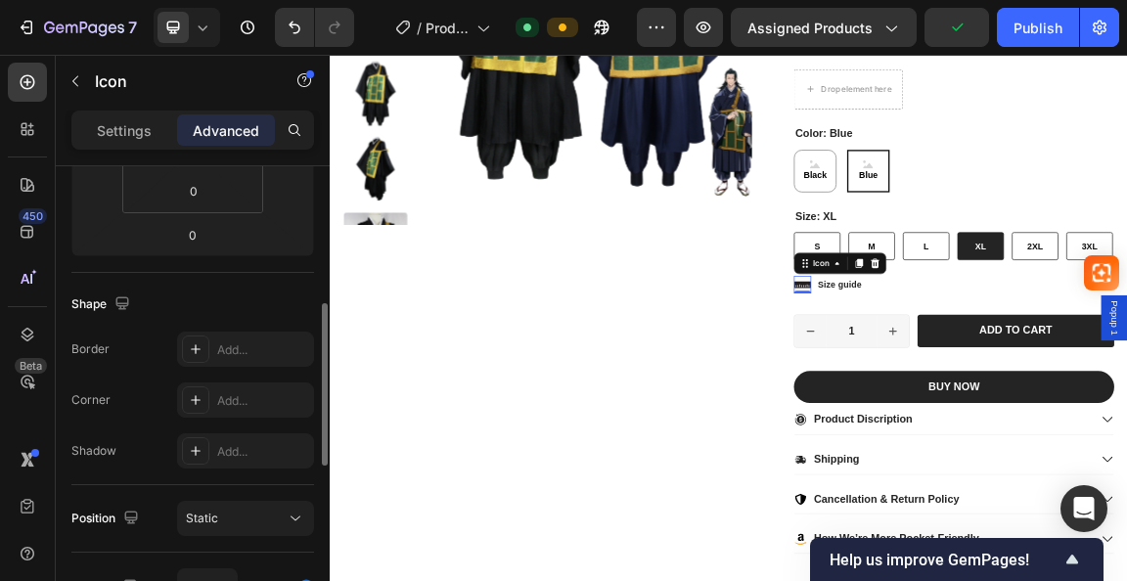
scroll to position [0, 0]
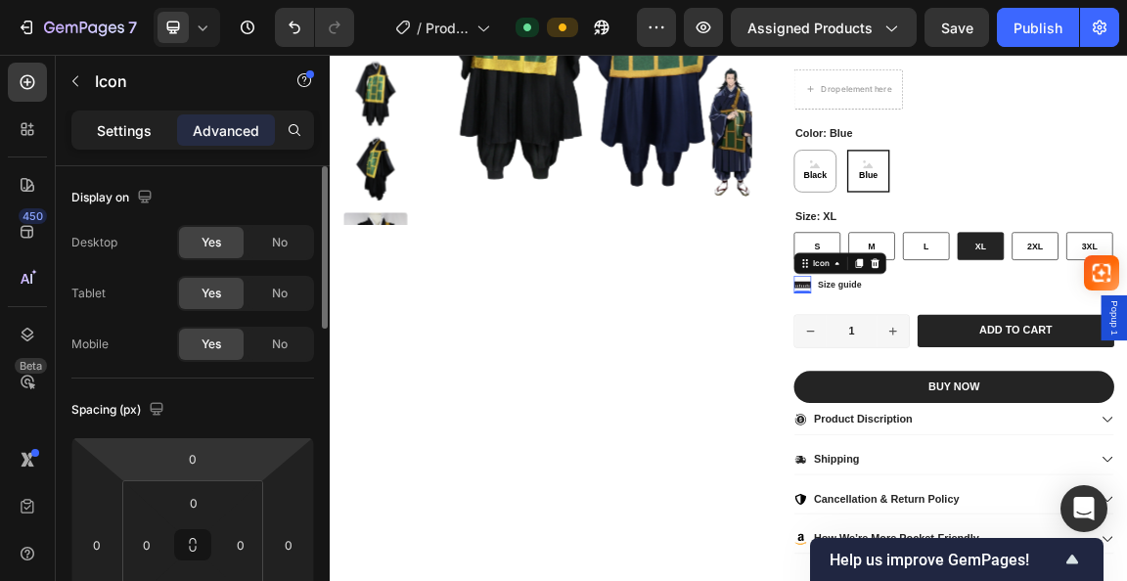
click at [125, 136] on p "Settings" at bounding box center [124, 130] width 55 height 21
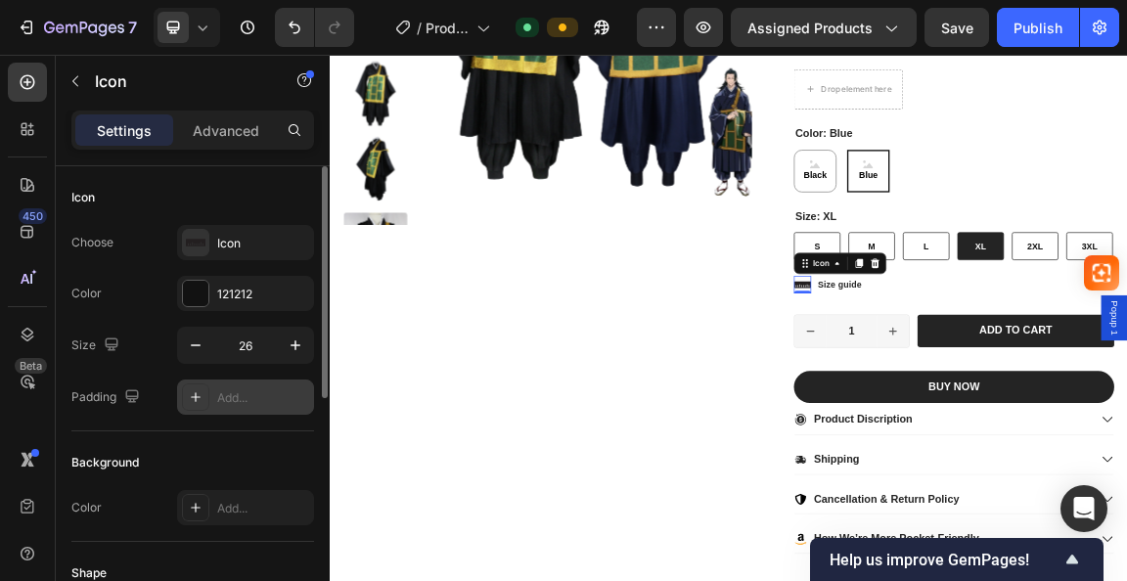
scroll to position [98, 0]
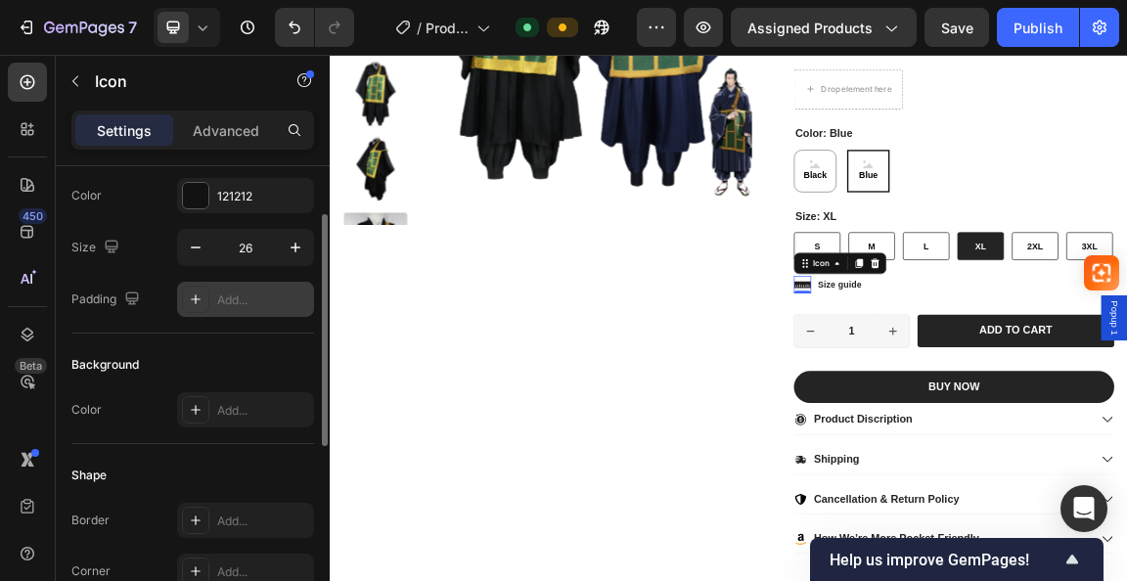
click at [197, 298] on icon at bounding box center [196, 300] width 10 height 10
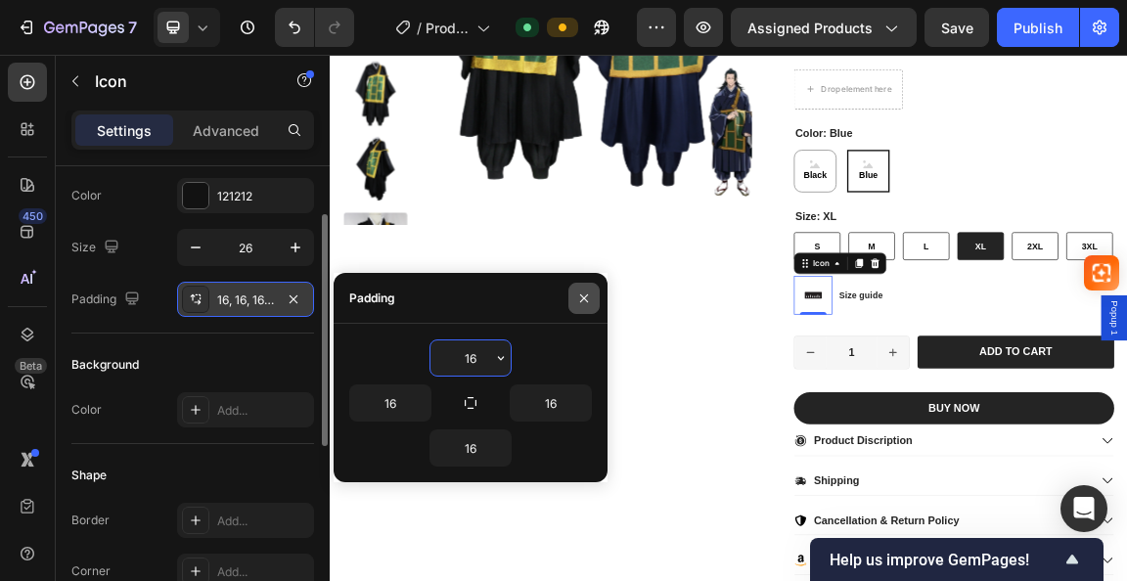
click at [579, 300] on icon "button" at bounding box center [584, 299] width 16 height 16
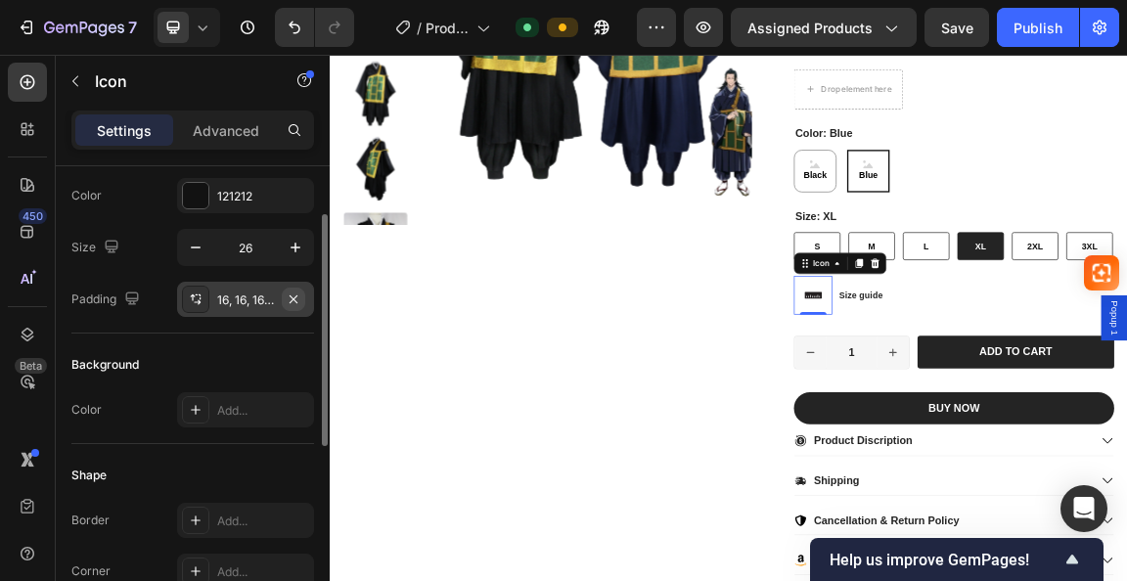
click at [297, 299] on icon "button" at bounding box center [294, 300] width 16 height 16
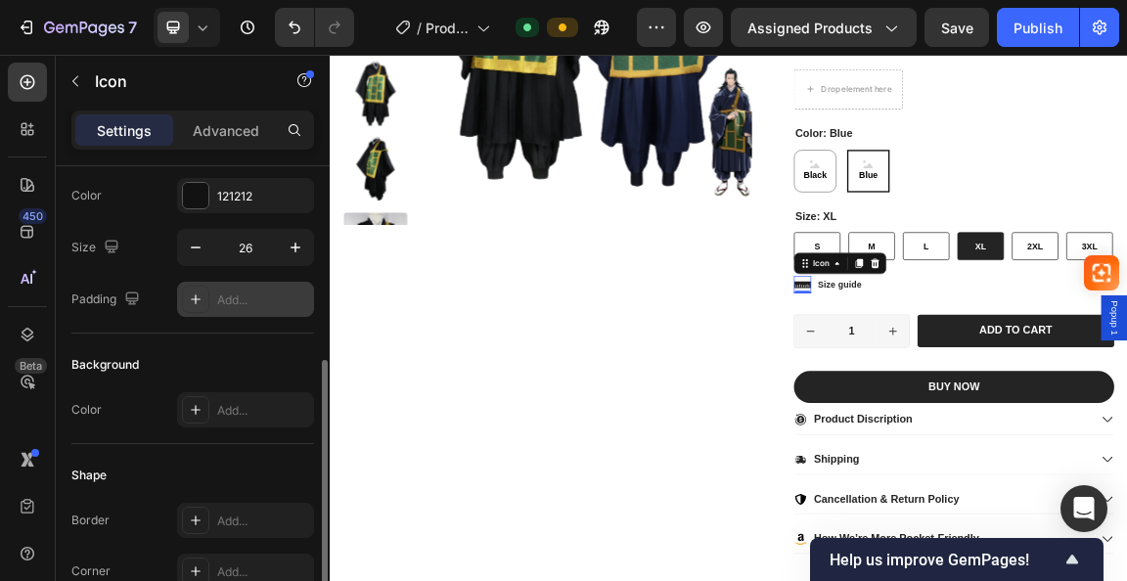
scroll to position [196, 0]
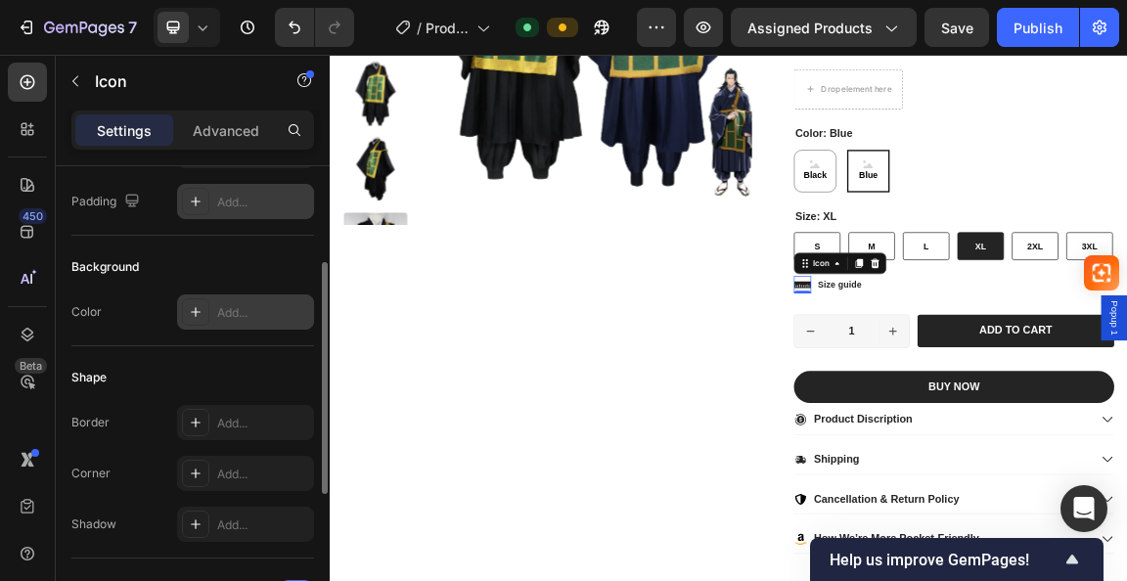
click at [197, 316] on icon at bounding box center [196, 312] width 16 height 16
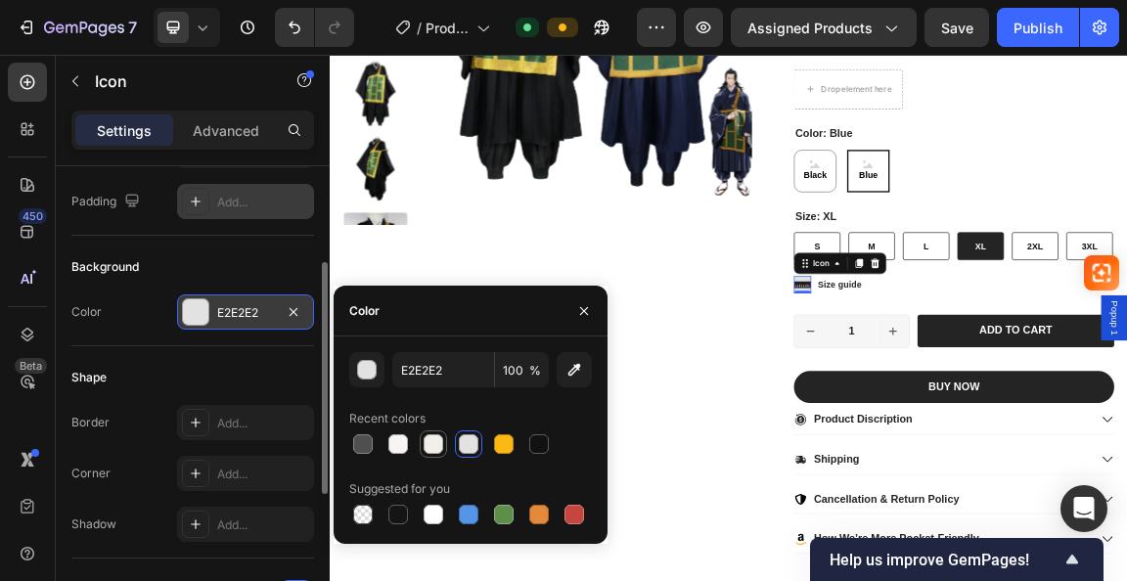
click at [426, 446] on div at bounding box center [434, 445] width 20 height 20
click at [469, 522] on div at bounding box center [469, 515] width 20 height 20
click at [429, 441] on div at bounding box center [434, 445] width 20 height 20
click at [406, 442] on div at bounding box center [399, 445] width 20 height 20
type input "F9F4F4"
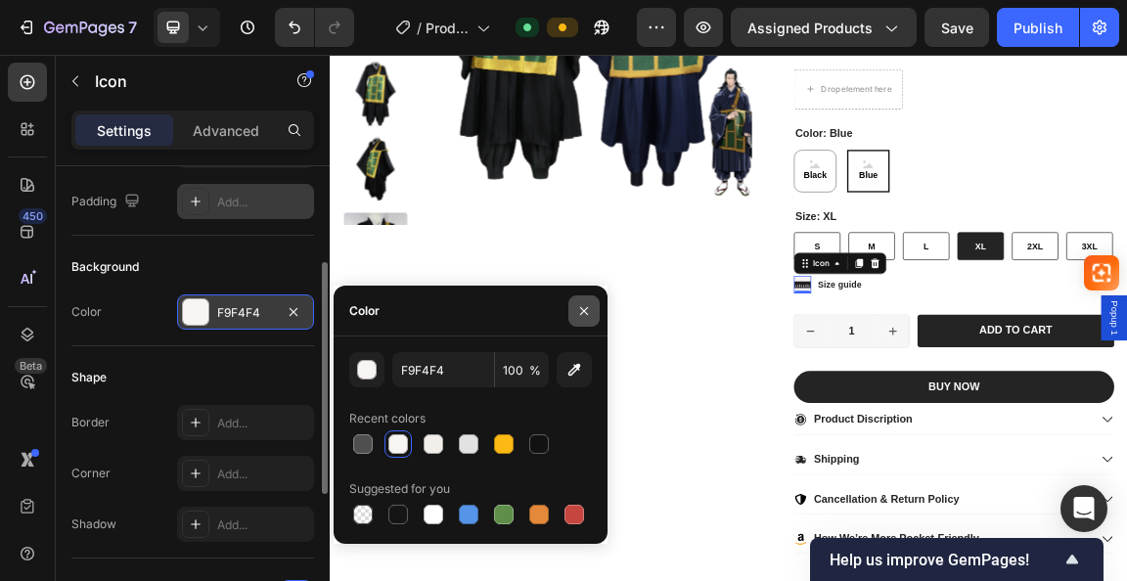
click at [573, 315] on button "button" at bounding box center [584, 311] width 31 height 31
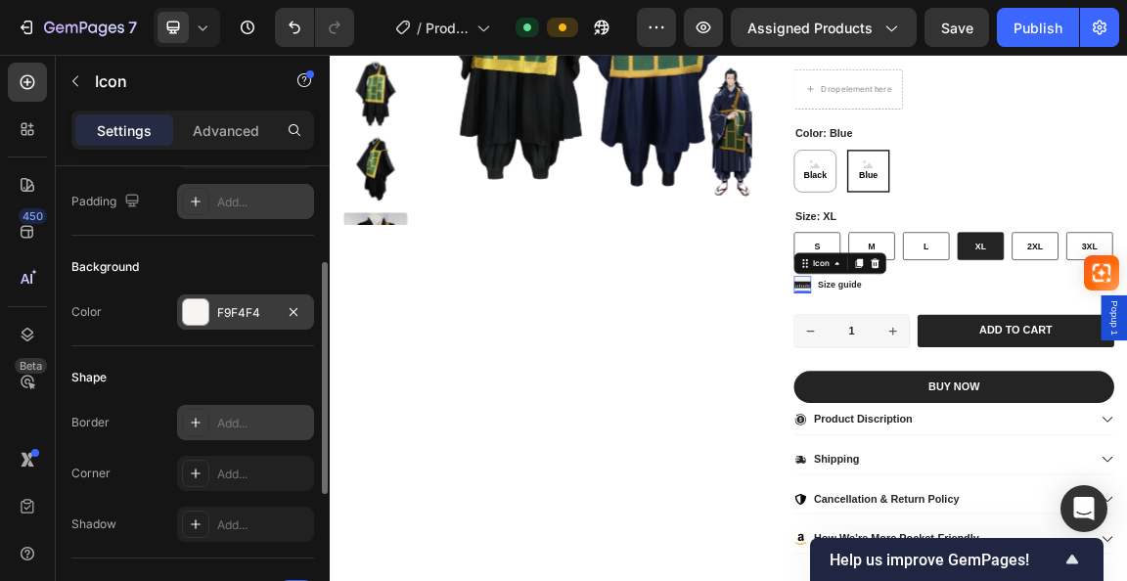
click at [227, 411] on div "Add..." at bounding box center [245, 422] width 137 height 35
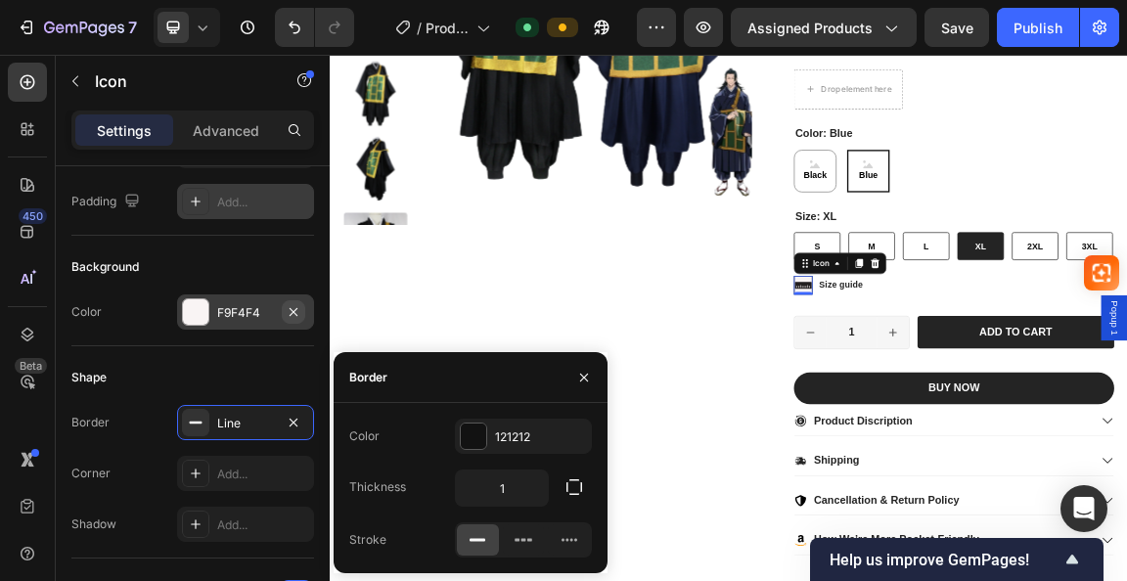
click at [292, 312] on icon "button" at bounding box center [294, 311] width 8 height 8
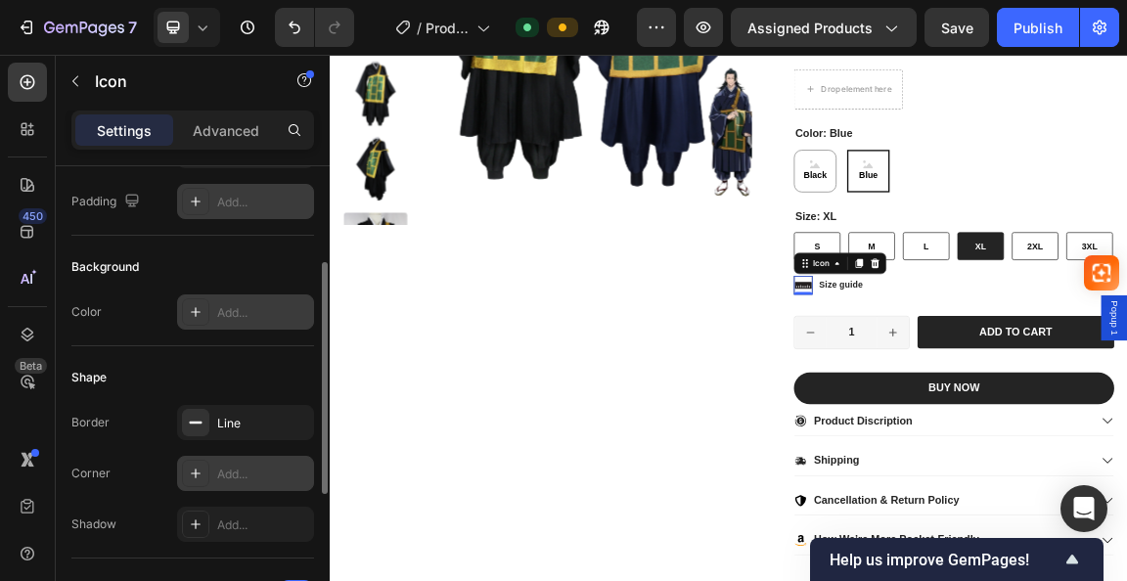
click at [233, 458] on div "Add..." at bounding box center [245, 473] width 137 height 35
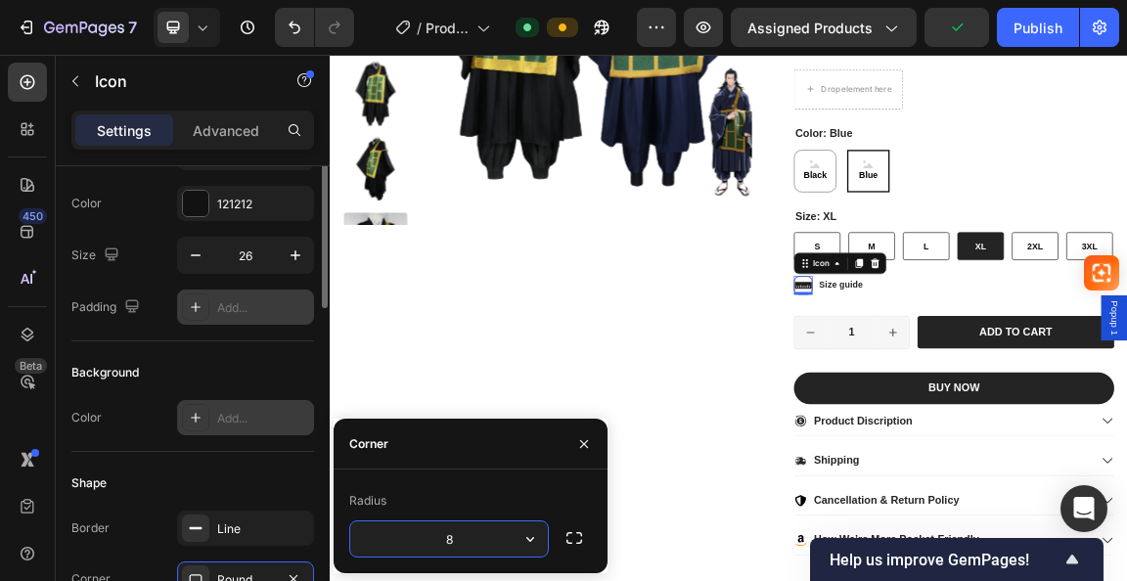
scroll to position [0, 0]
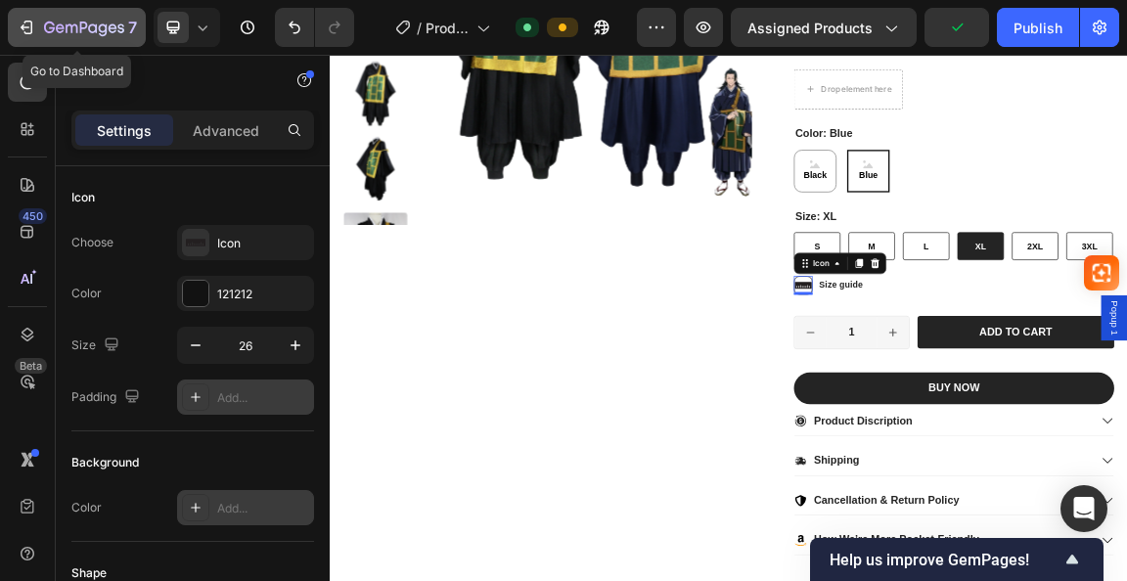
click at [40, 23] on div "7" at bounding box center [77, 27] width 120 height 23
